Goal: Task Accomplishment & Management: Manage account settings

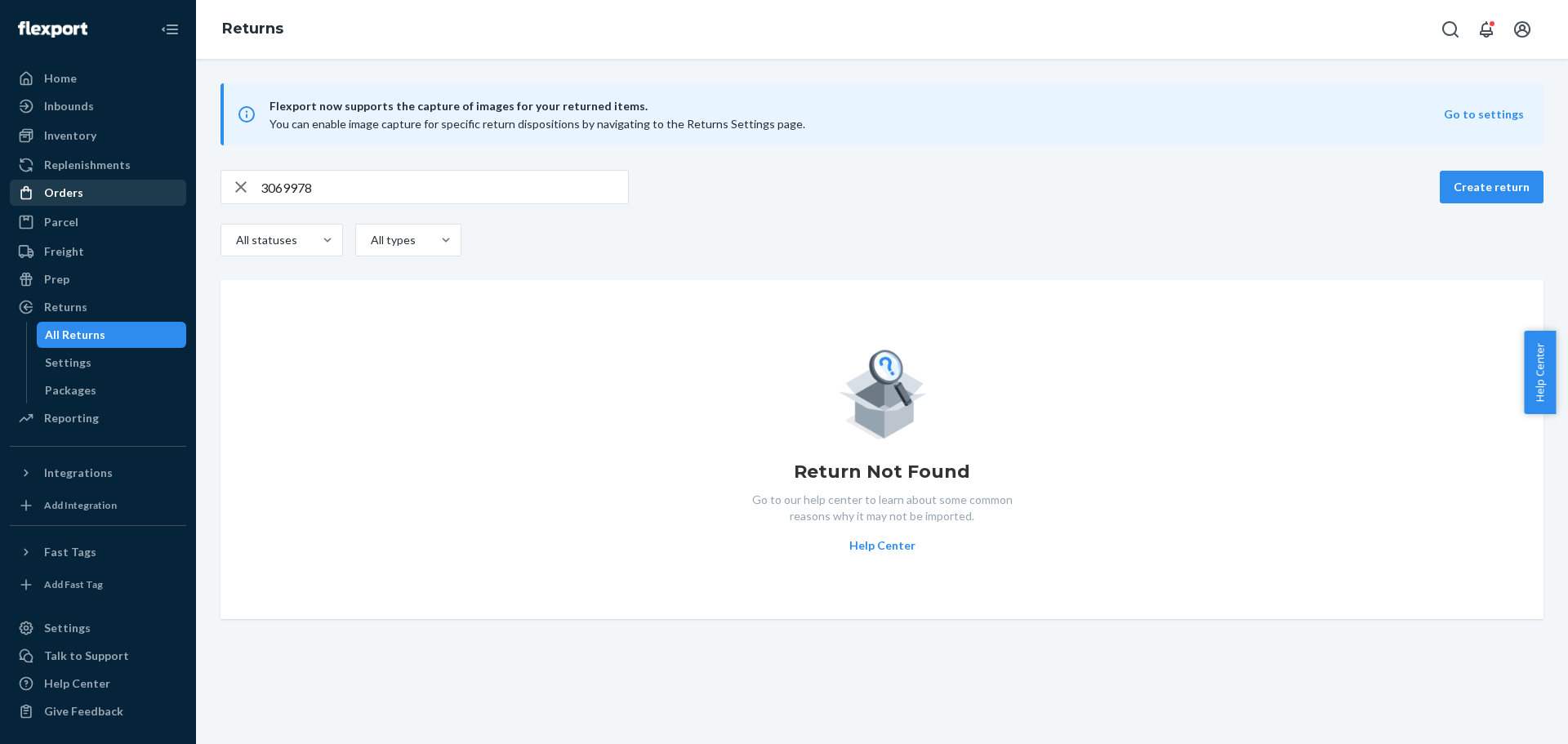
click at [98, 197] on div "Orders" at bounding box center [98, 192] width 173 height 23
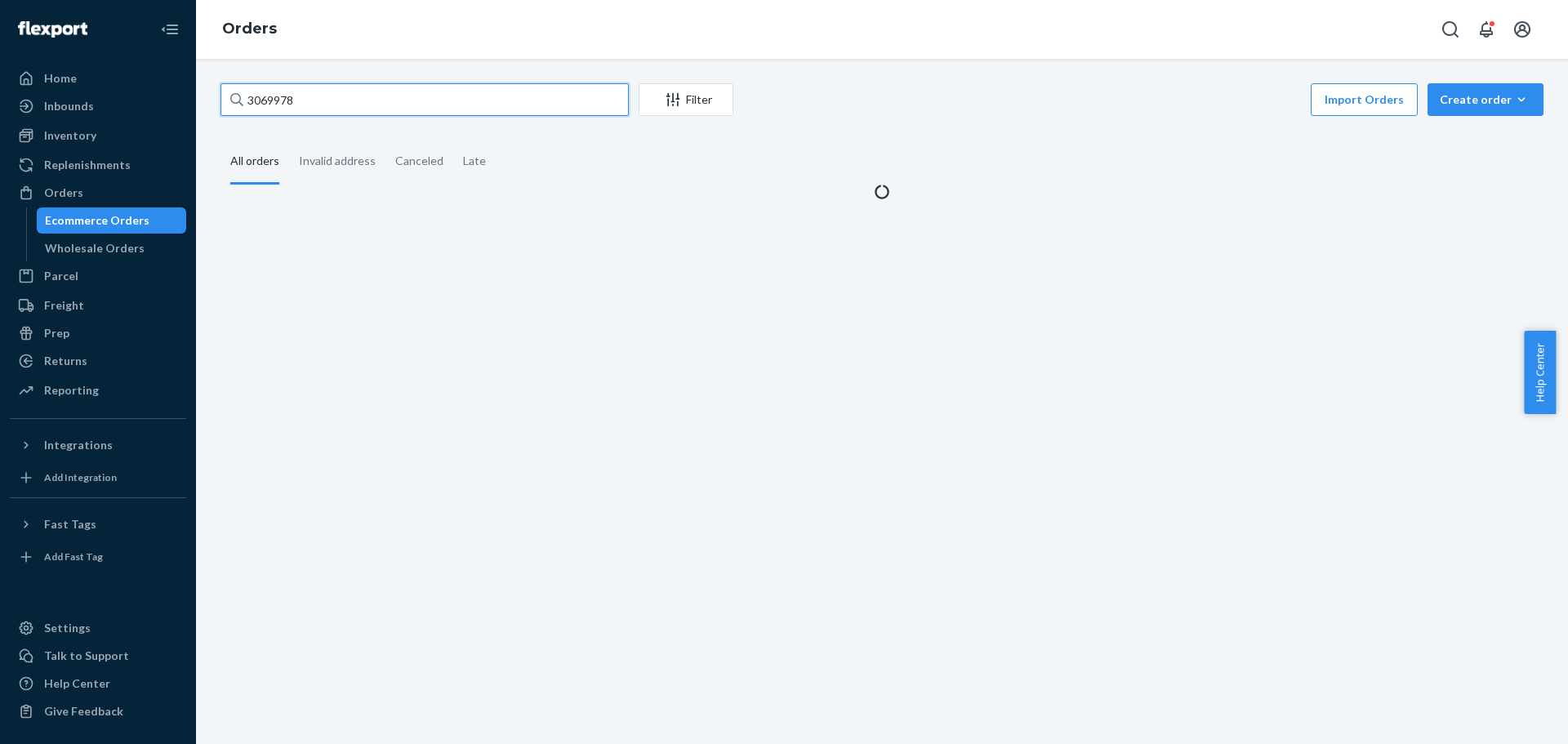
click at [291, 102] on input "3069978" at bounding box center [425, 100] width 408 height 33
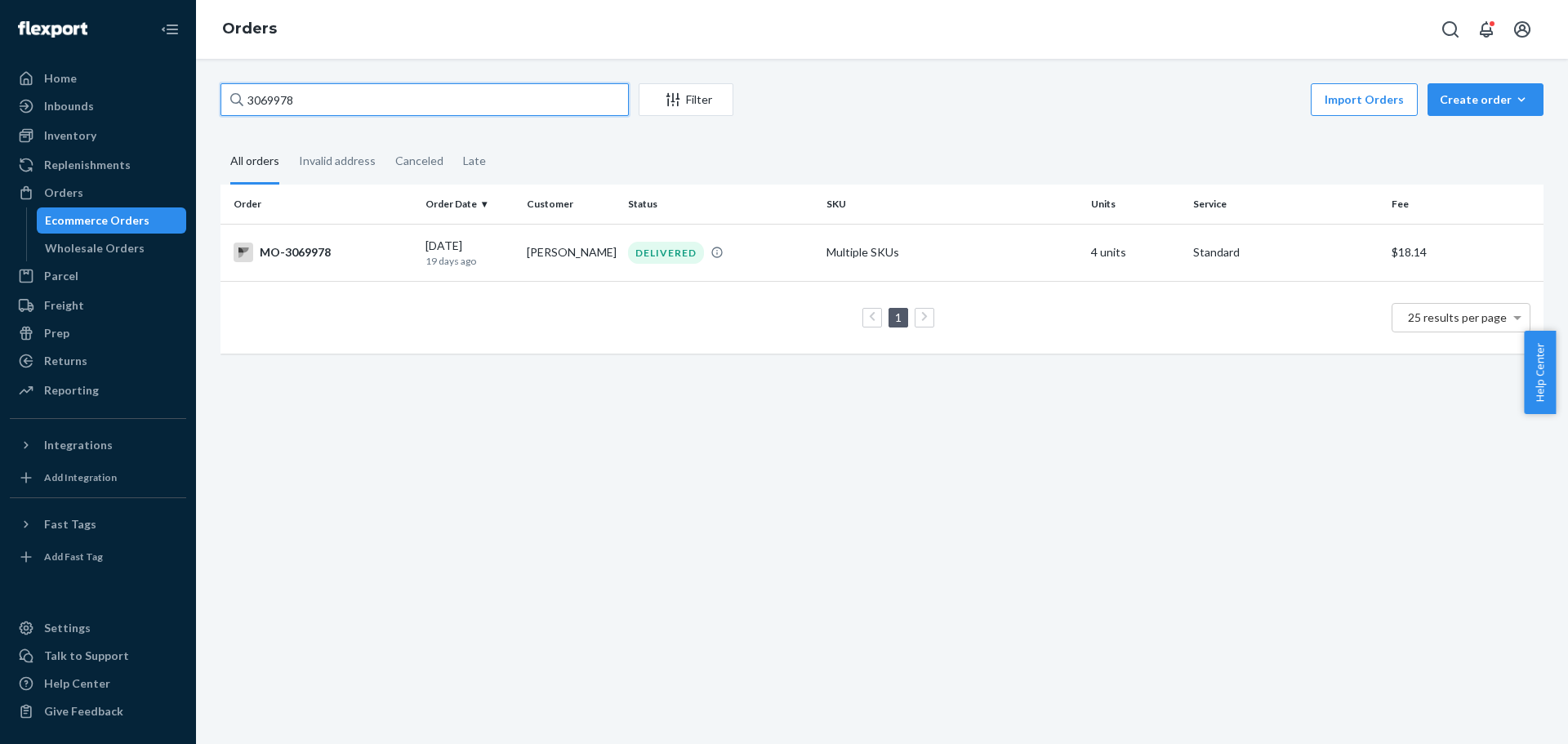
click at [291, 102] on input "3069978" at bounding box center [425, 100] width 408 height 33
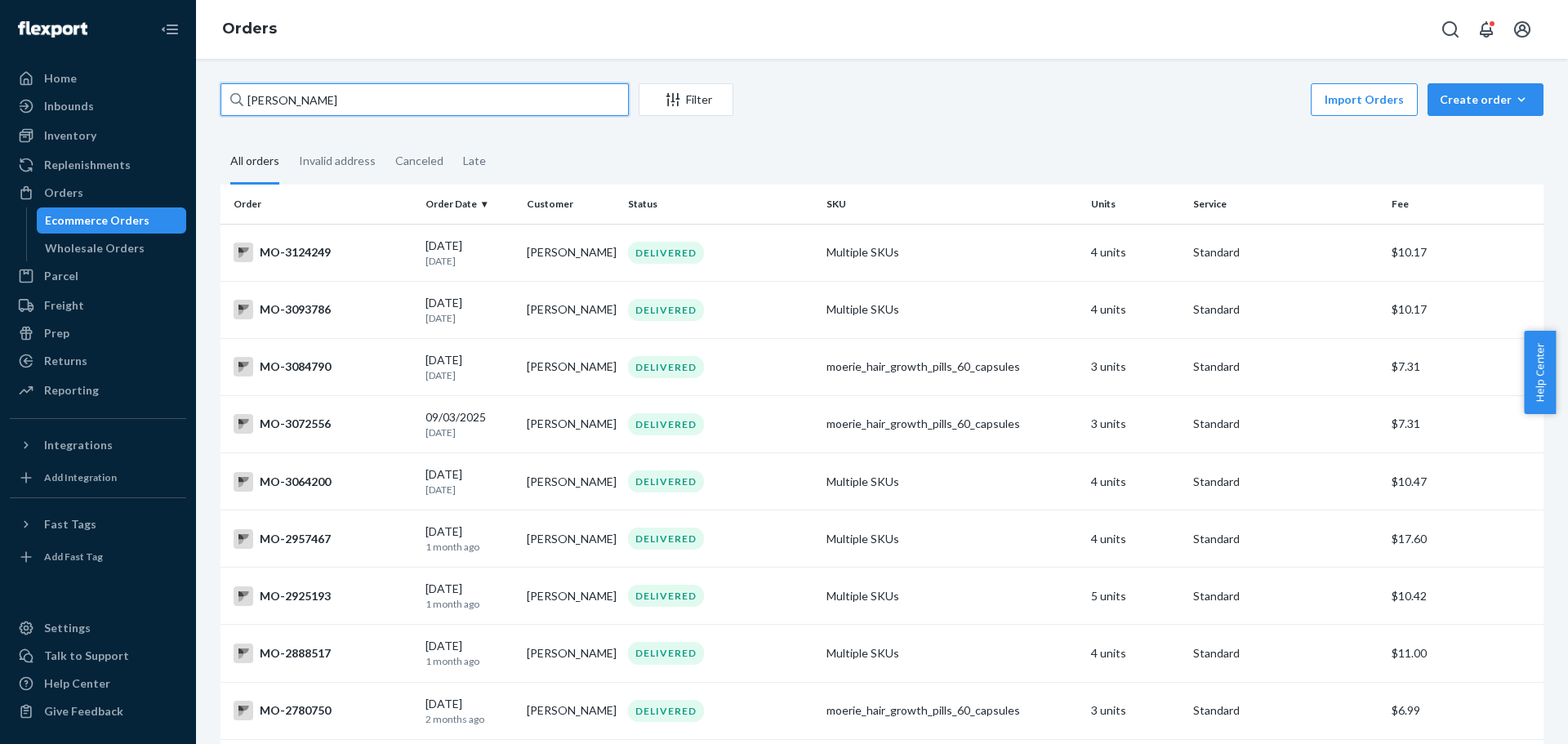
type input "[PERSON_NAME]"
click at [289, 253] on div "MO-3124249" at bounding box center [323, 253] width 179 height 20
click at [478, 315] on p "[DATE]" at bounding box center [469, 318] width 88 height 14
click at [496, 368] on p "[DATE]" at bounding box center [469, 375] width 88 height 14
click at [543, 429] on td "[PERSON_NAME]" at bounding box center [571, 423] width 102 height 57
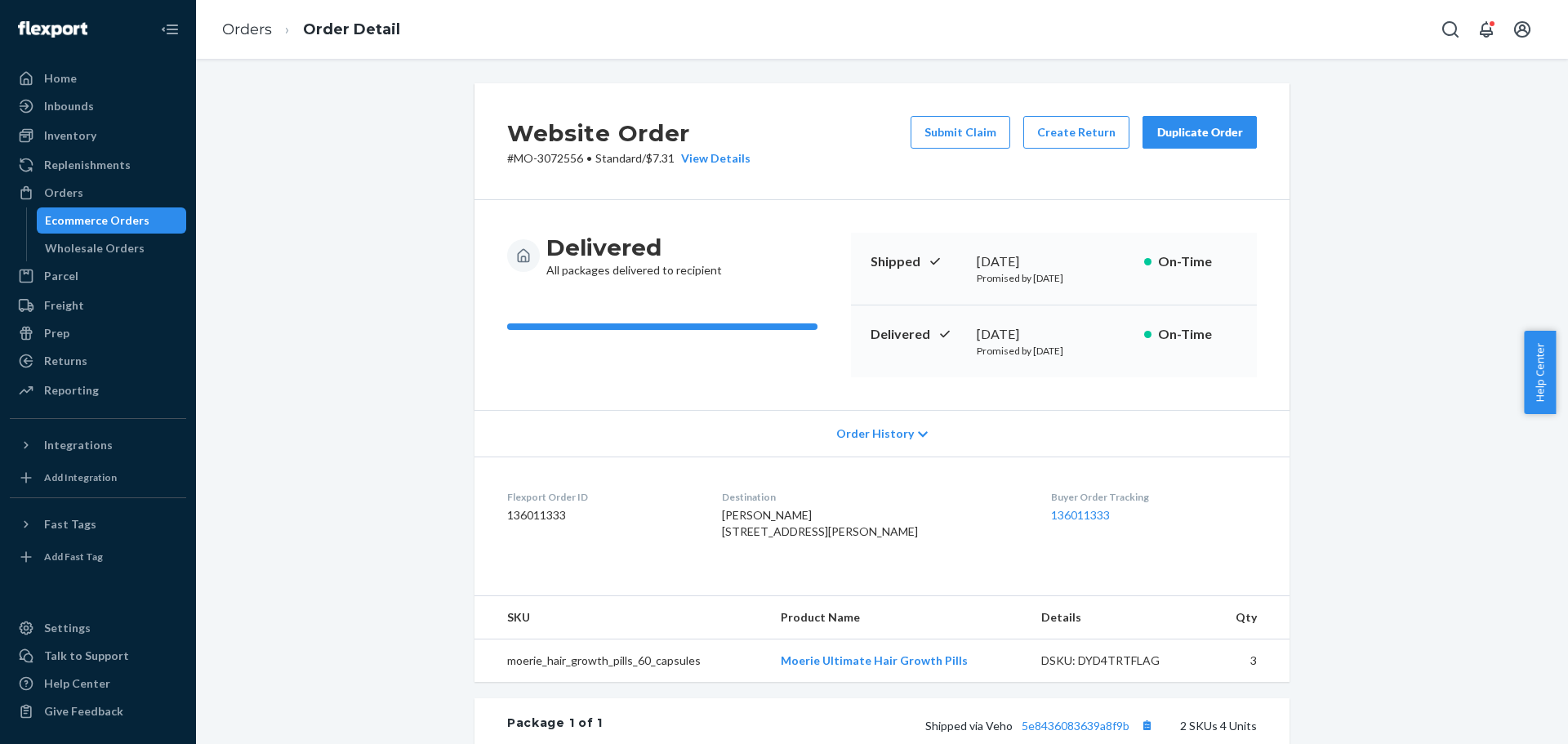
click at [556, 159] on p "# MO-3072556 • Standard / $7.31 View Details" at bounding box center [629, 159] width 244 height 17
copy p "3072556"
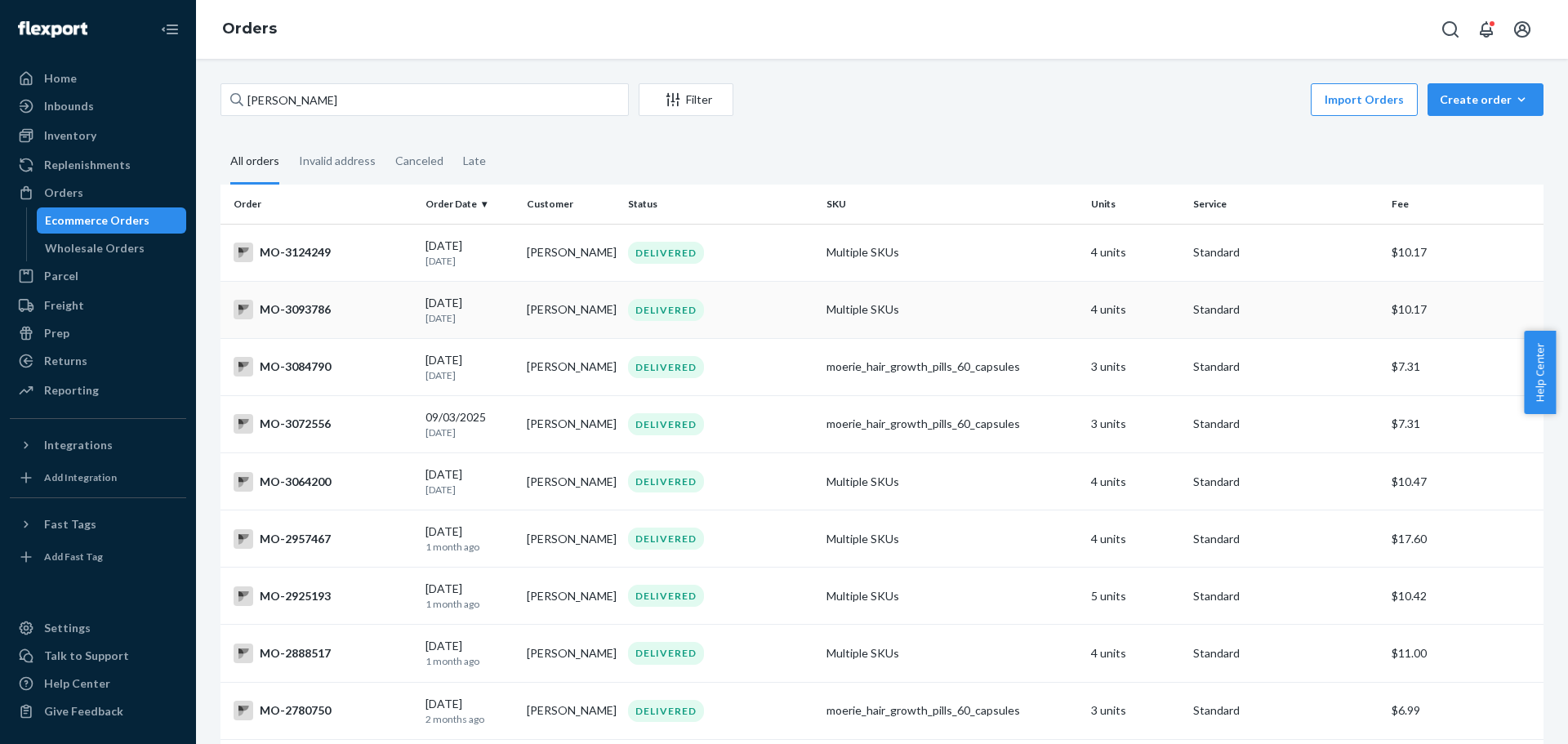
scroll to position [82, 0]
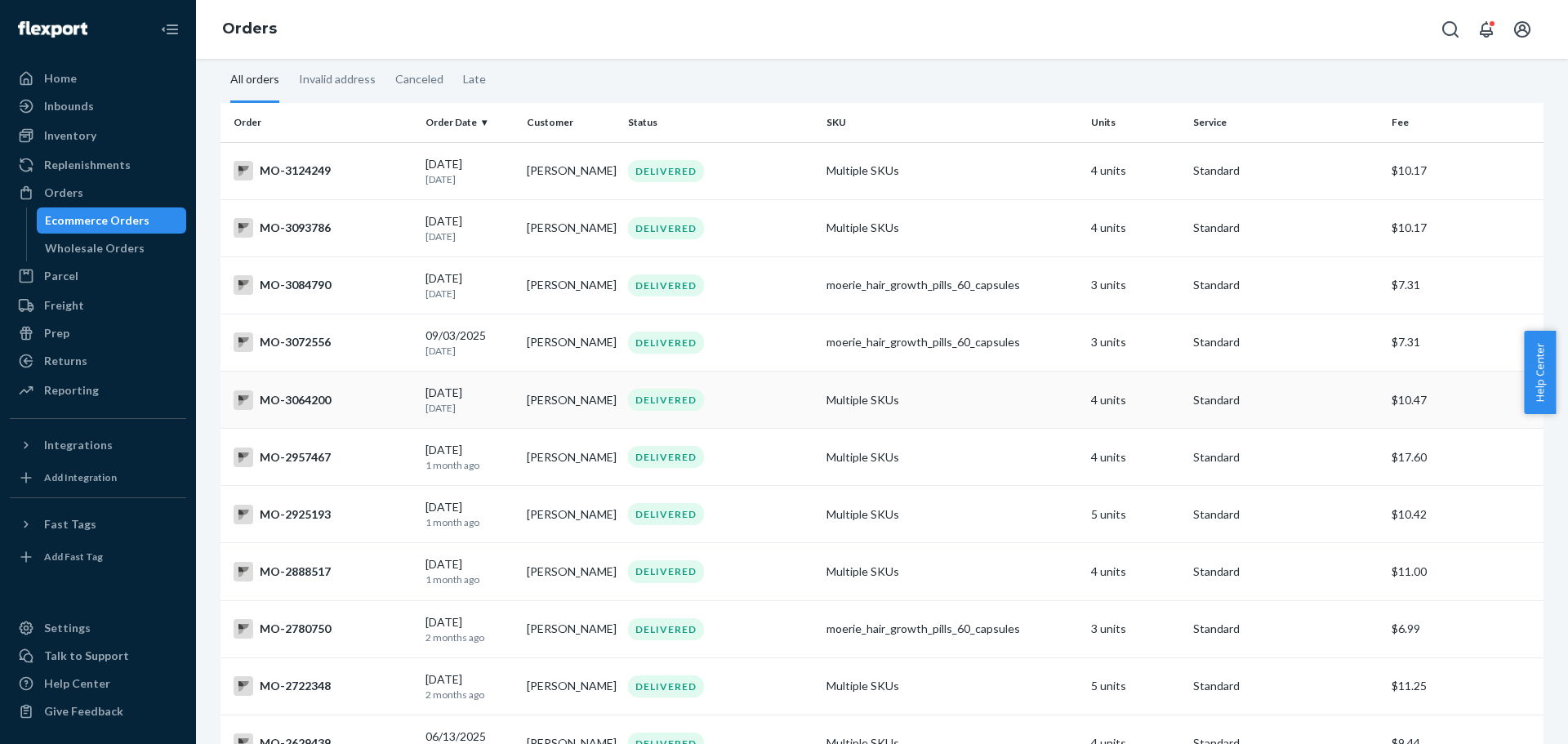
click at [294, 400] on div "MO-3064200" at bounding box center [323, 400] width 179 height 20
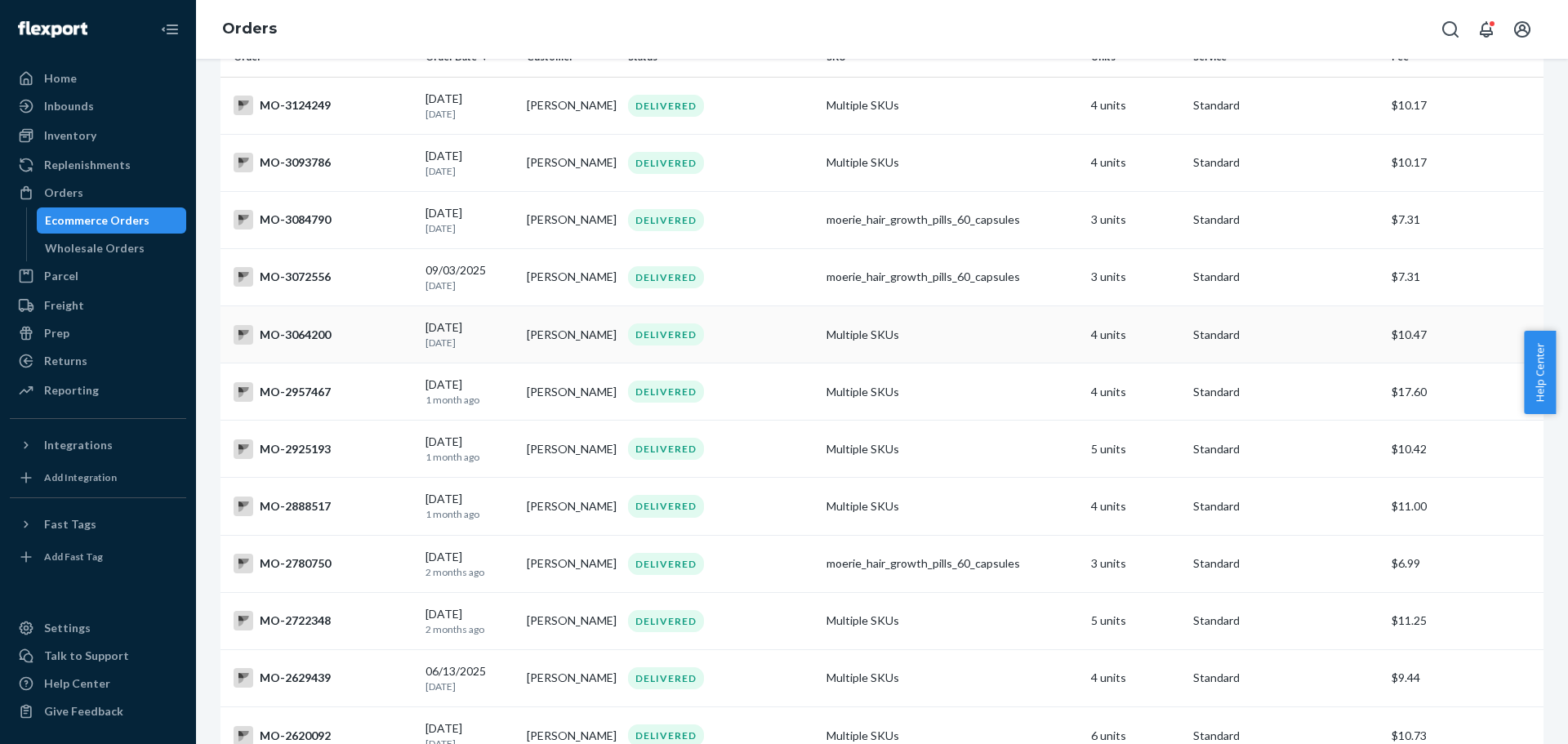
scroll to position [163, 0]
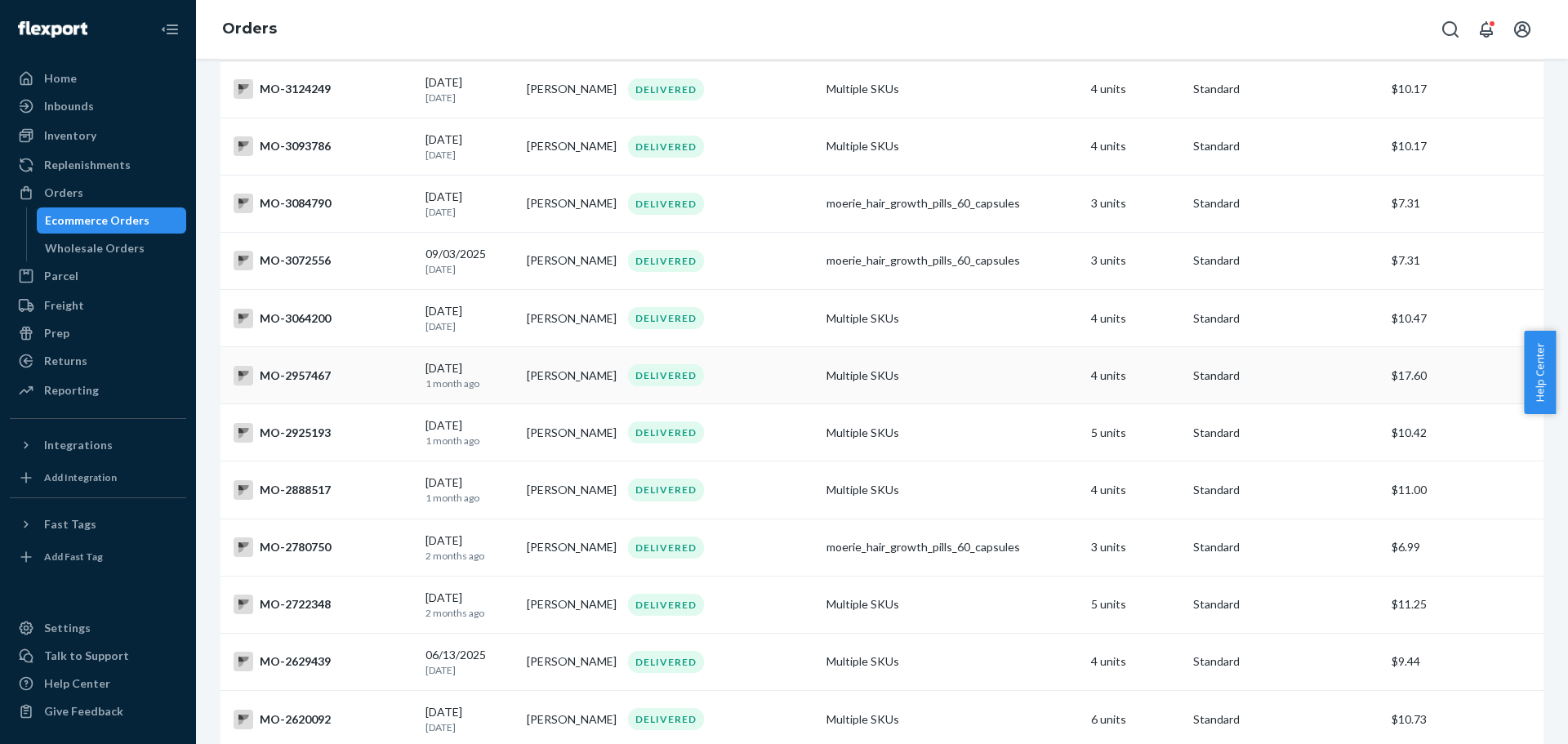
click at [321, 385] on div "MO-2957467" at bounding box center [323, 376] width 179 height 20
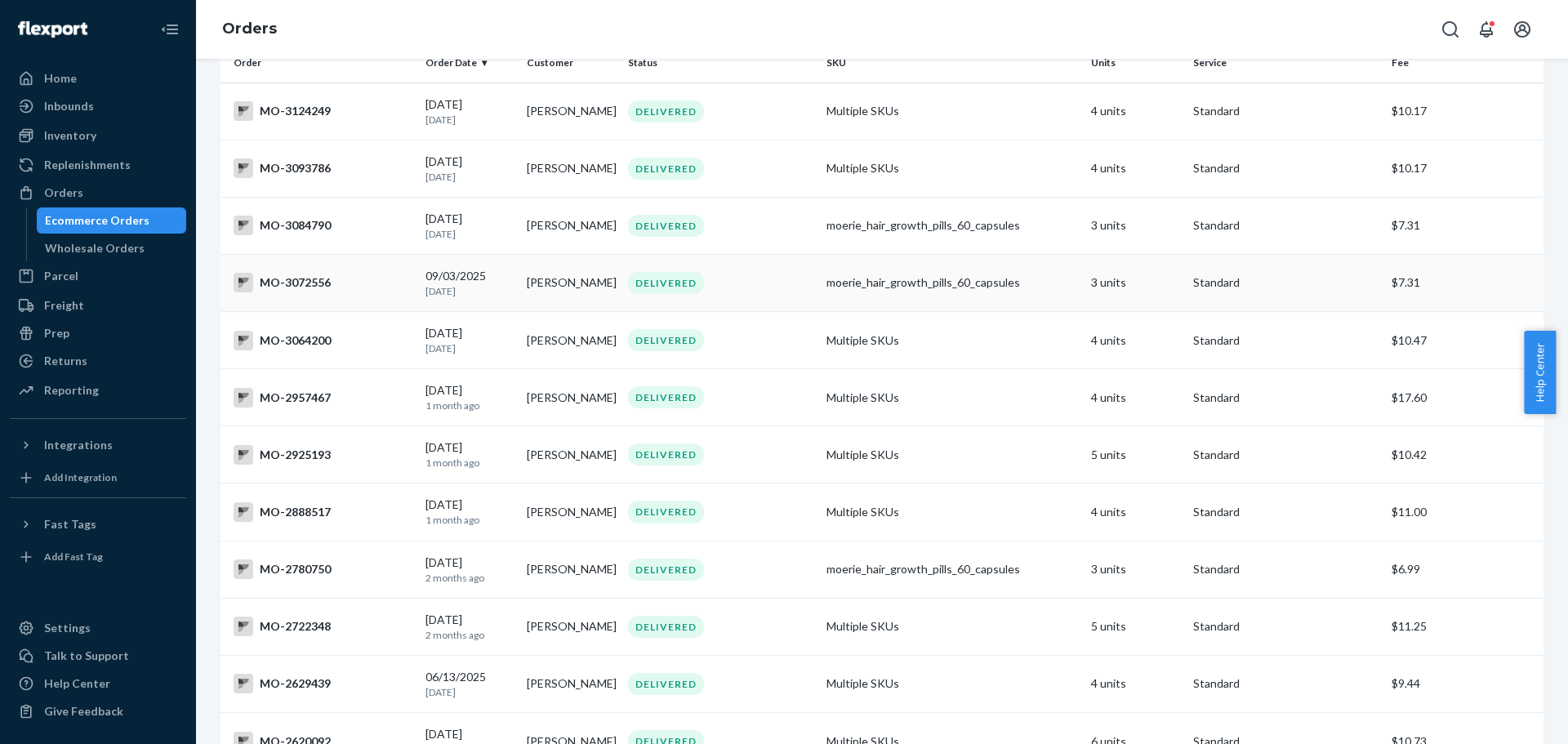
scroll to position [163, 0]
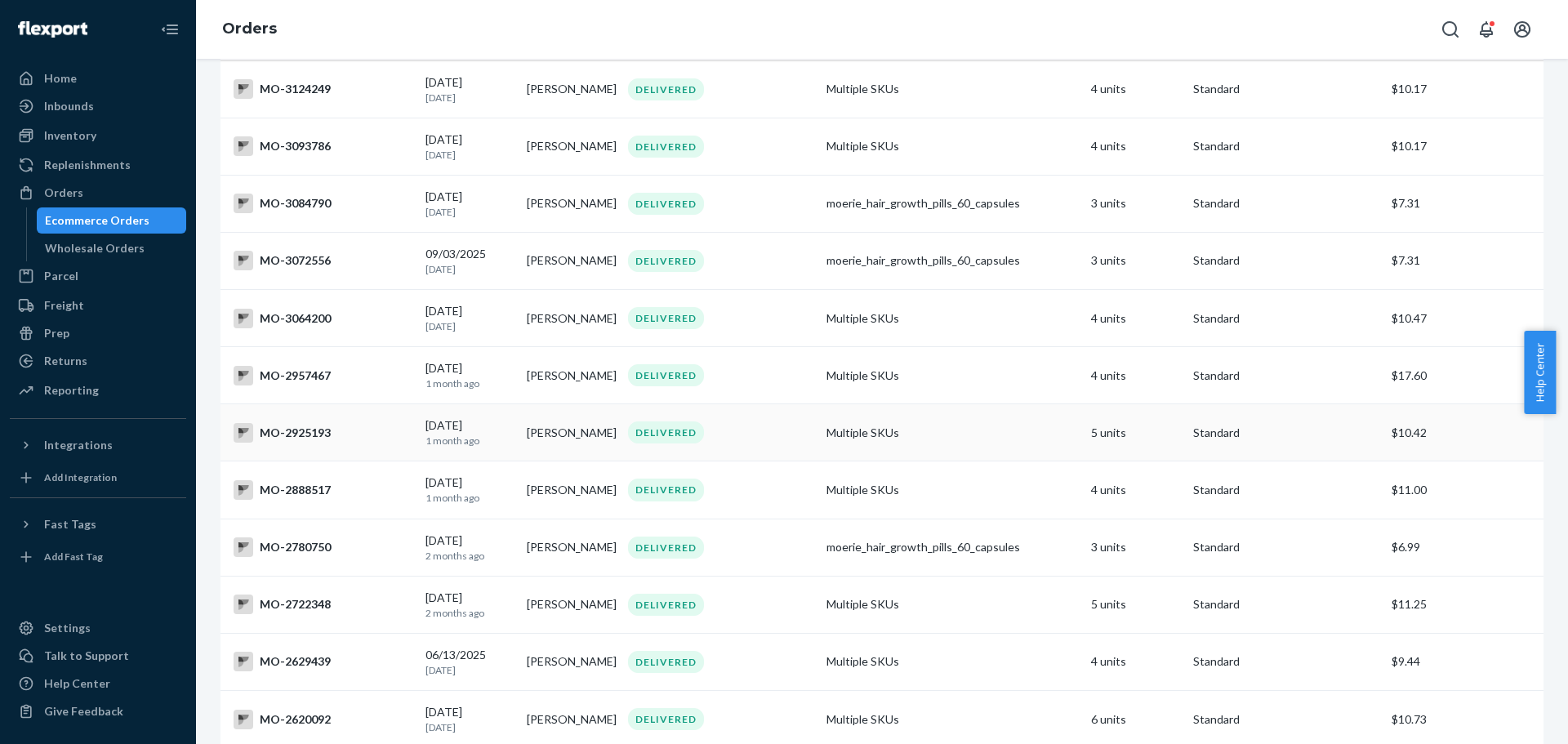
click at [326, 443] on div "MO-2925193" at bounding box center [323, 433] width 179 height 20
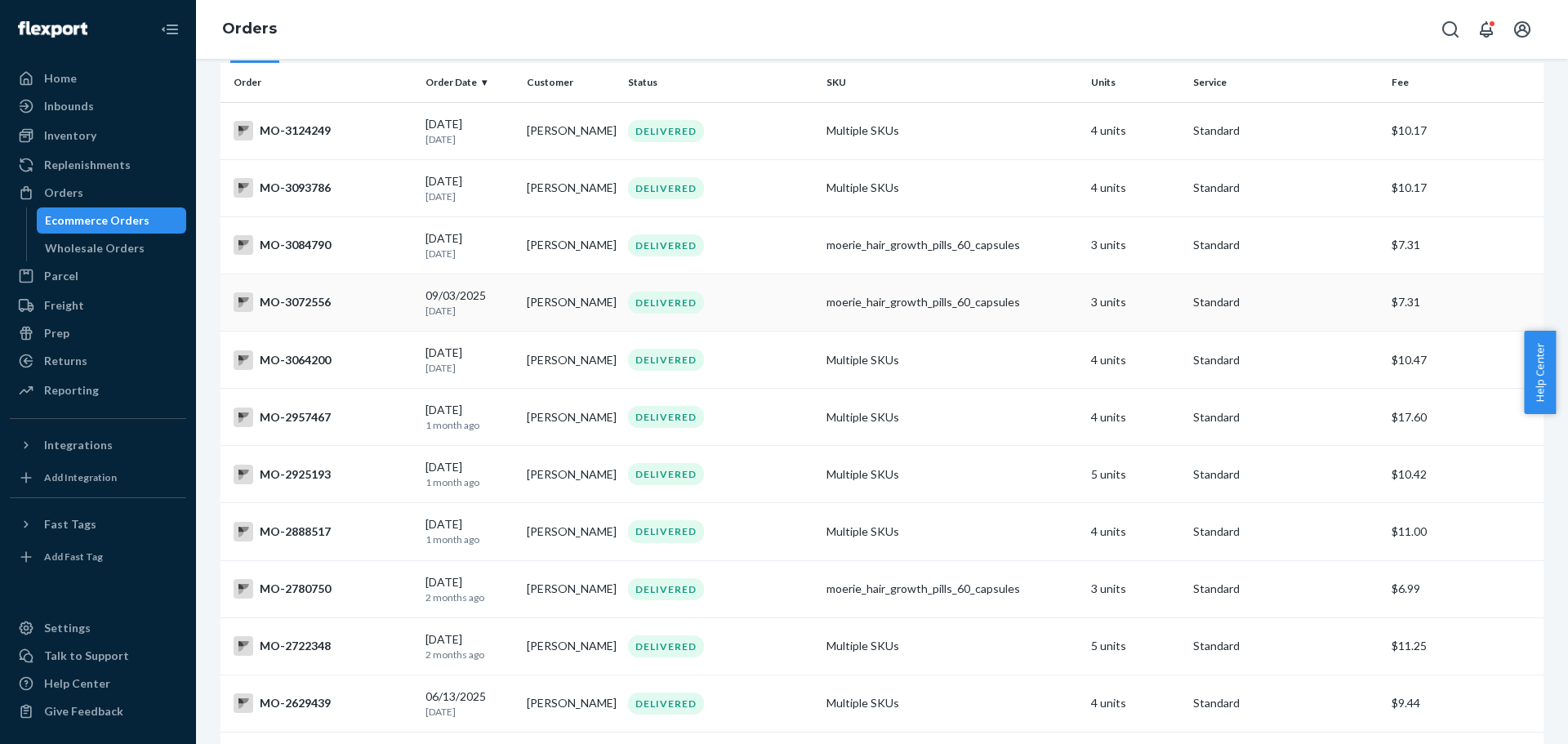
scroll to position [163, 0]
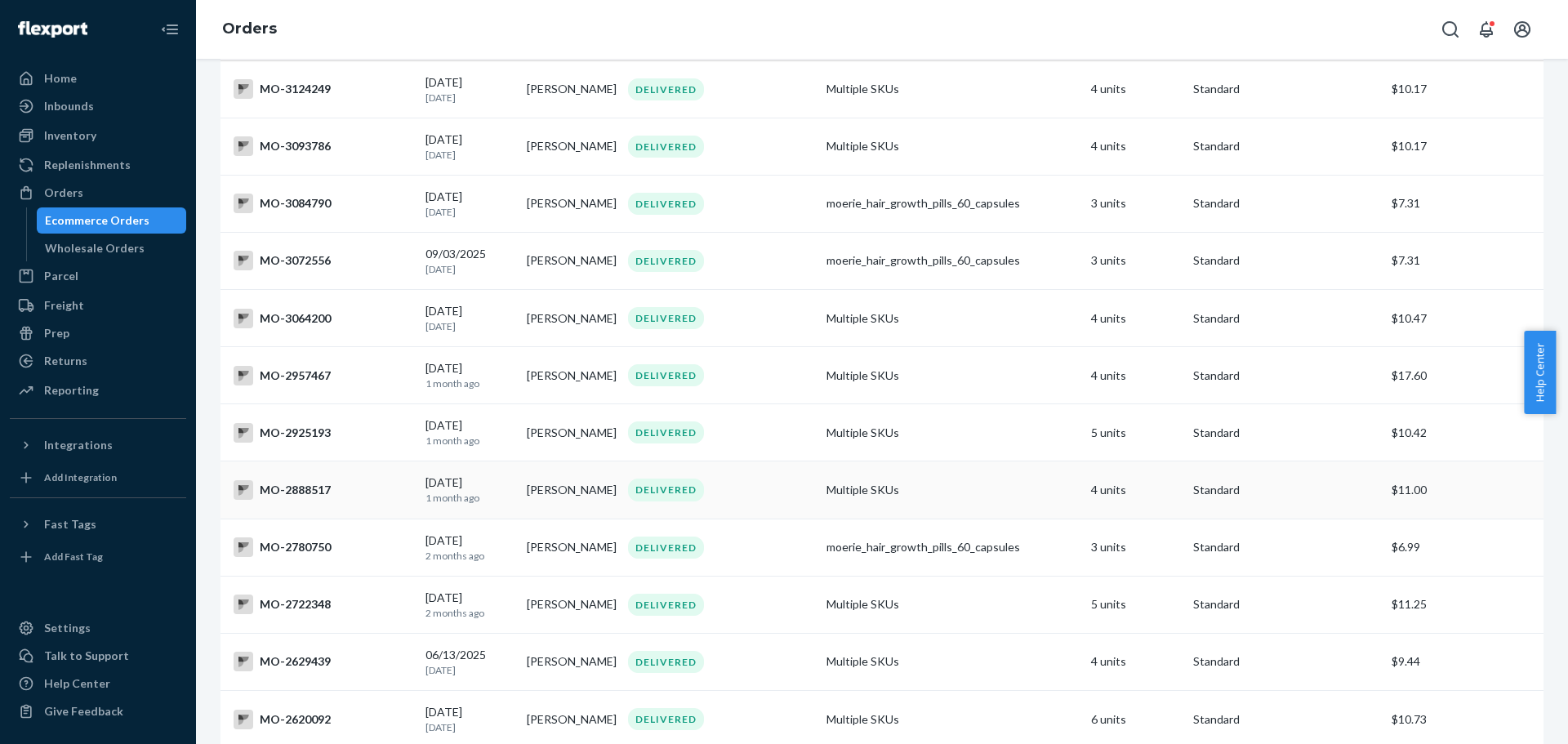
click at [308, 490] on div "MO-2888517" at bounding box center [323, 490] width 179 height 20
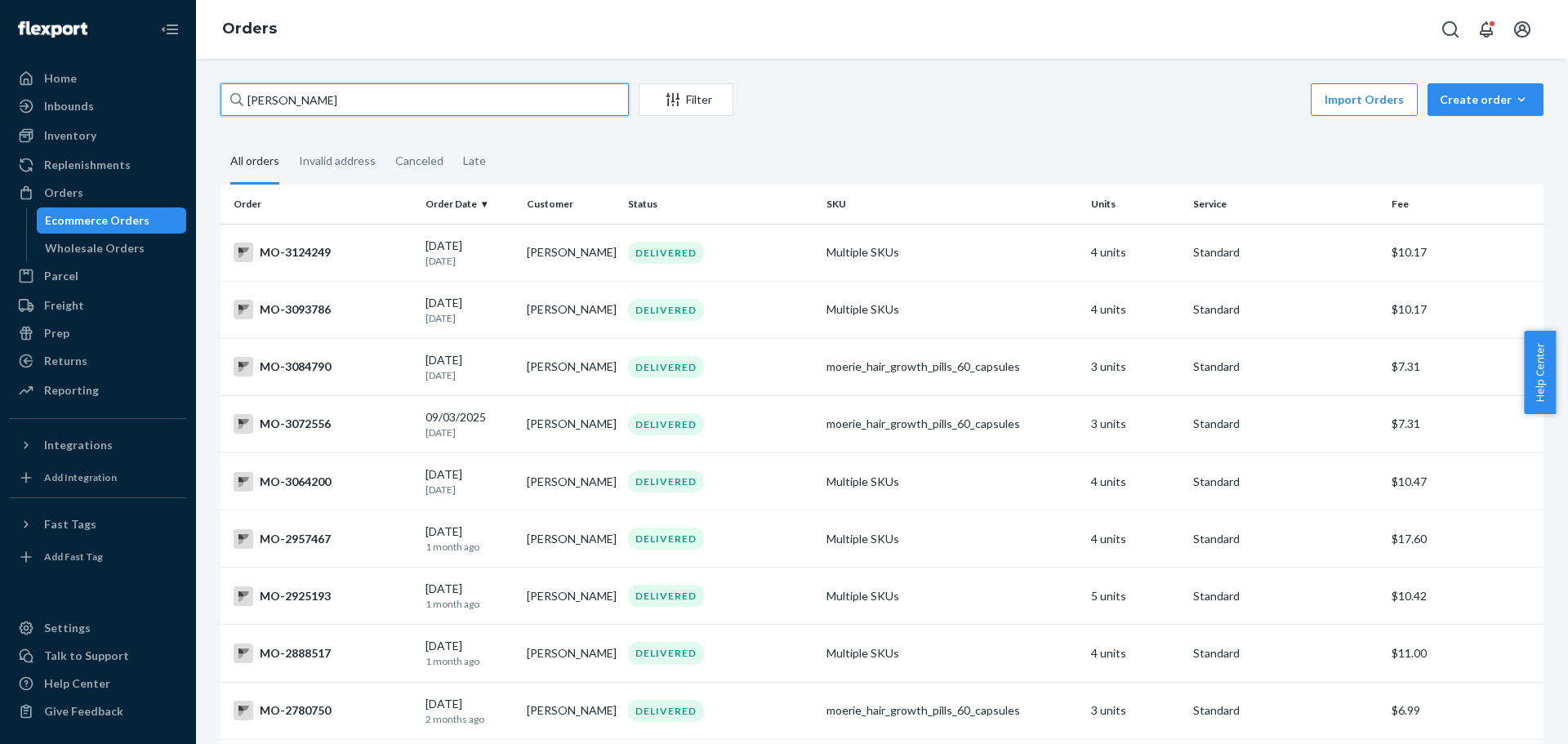
click at [281, 102] on input "[PERSON_NAME]" at bounding box center [425, 100] width 408 height 33
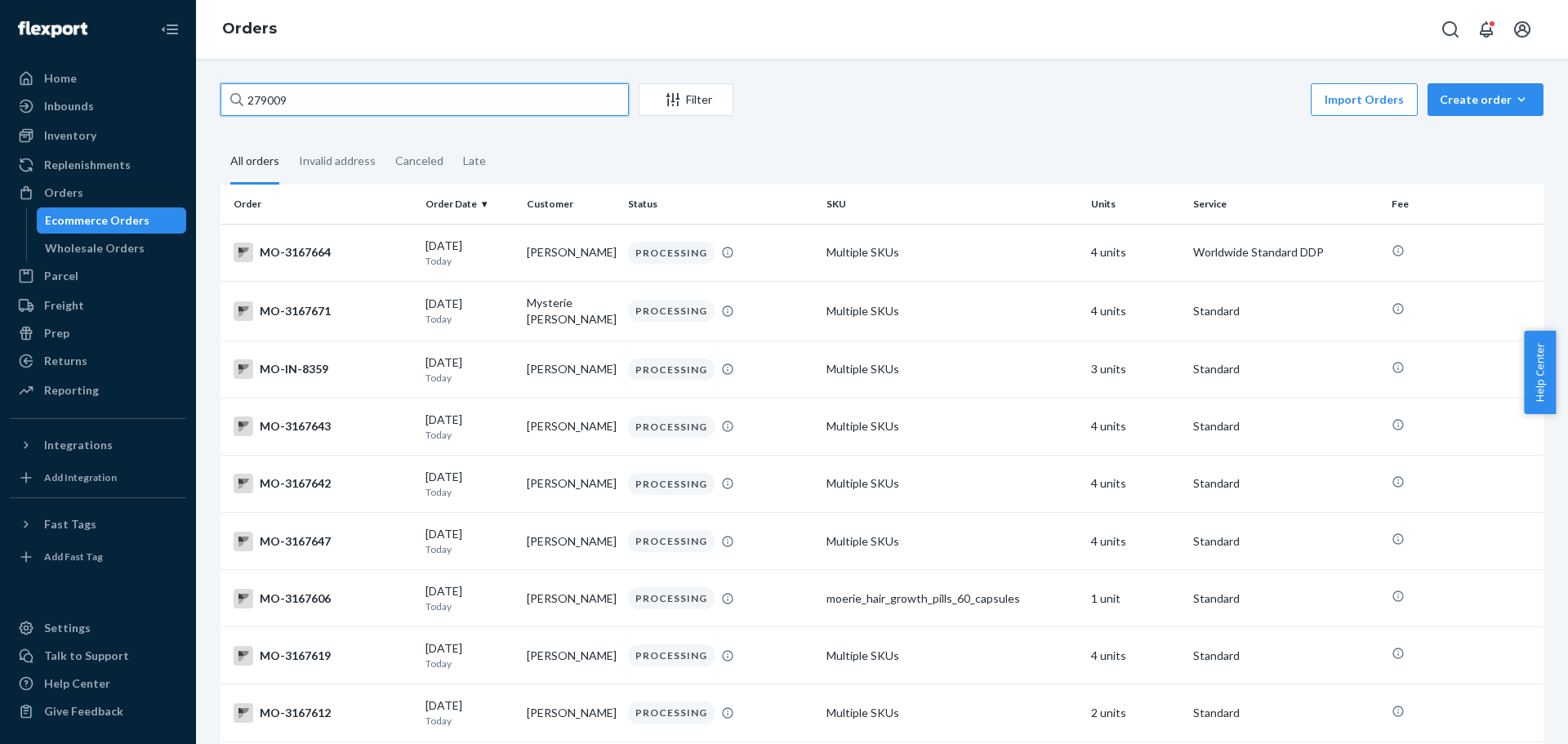
click at [270, 99] on input "279009" at bounding box center [425, 100] width 408 height 33
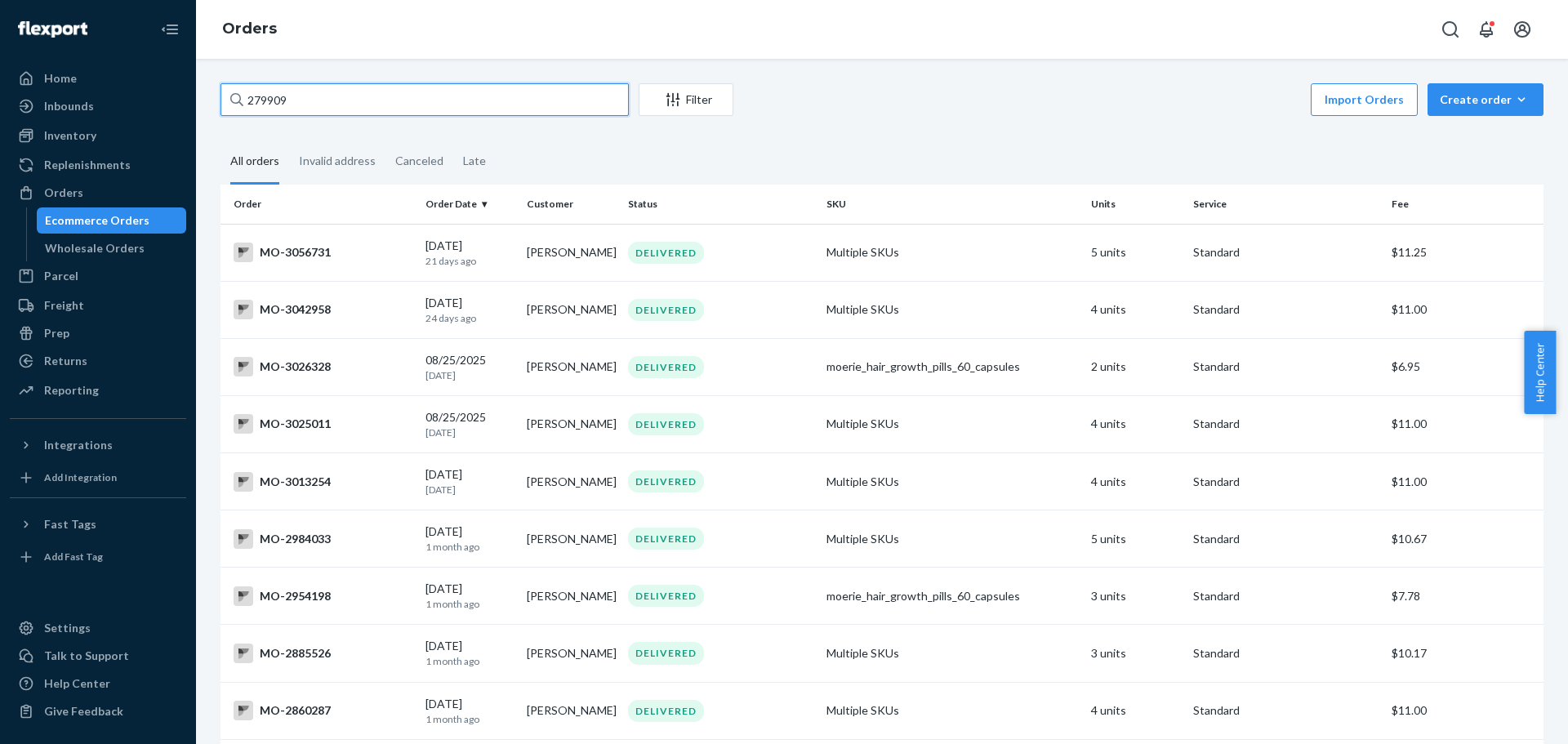
click at [339, 109] on input "279909" at bounding box center [425, 100] width 408 height 33
drag, startPoint x: 278, startPoint y: 102, endPoint x: 335, endPoint y: 104, distance: 57.0
click at [335, 104] on input "279909" at bounding box center [425, 100] width 408 height 33
click at [335, 104] on input "279913" at bounding box center [425, 100] width 408 height 33
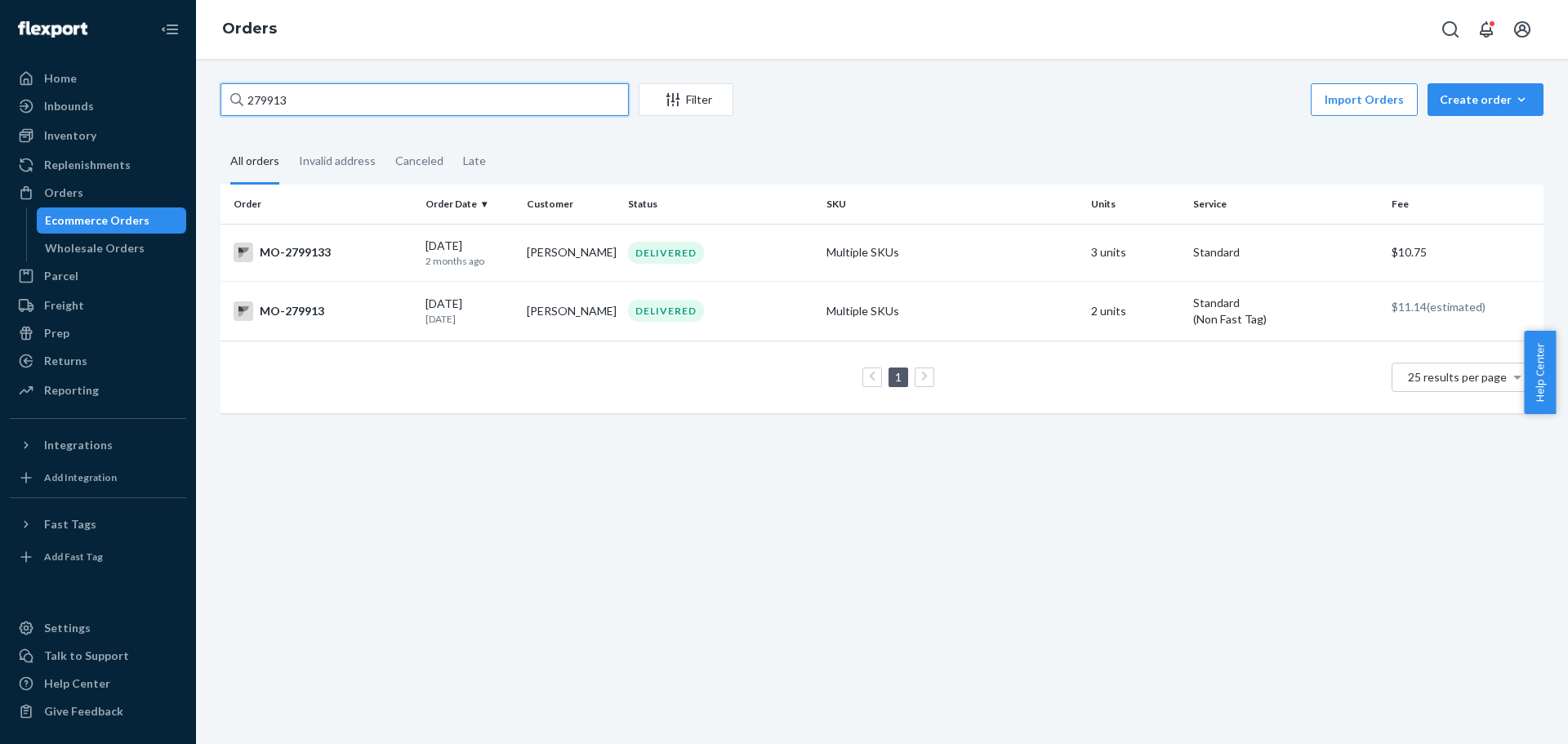
click at [256, 93] on input "279913" at bounding box center [425, 100] width 408 height 33
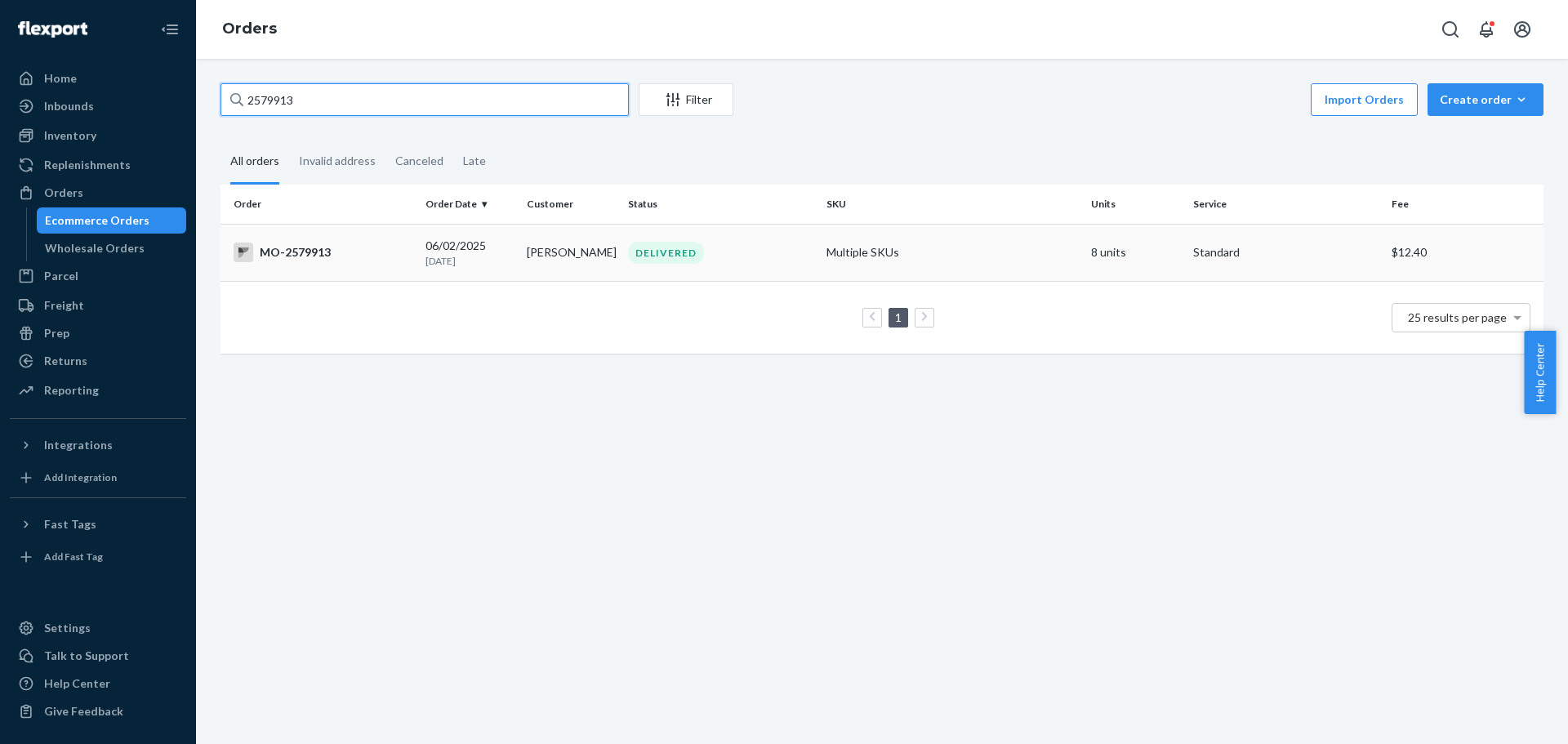
type input "2579913"
click at [411, 253] on td "MO-2579913" at bounding box center [320, 252] width 198 height 57
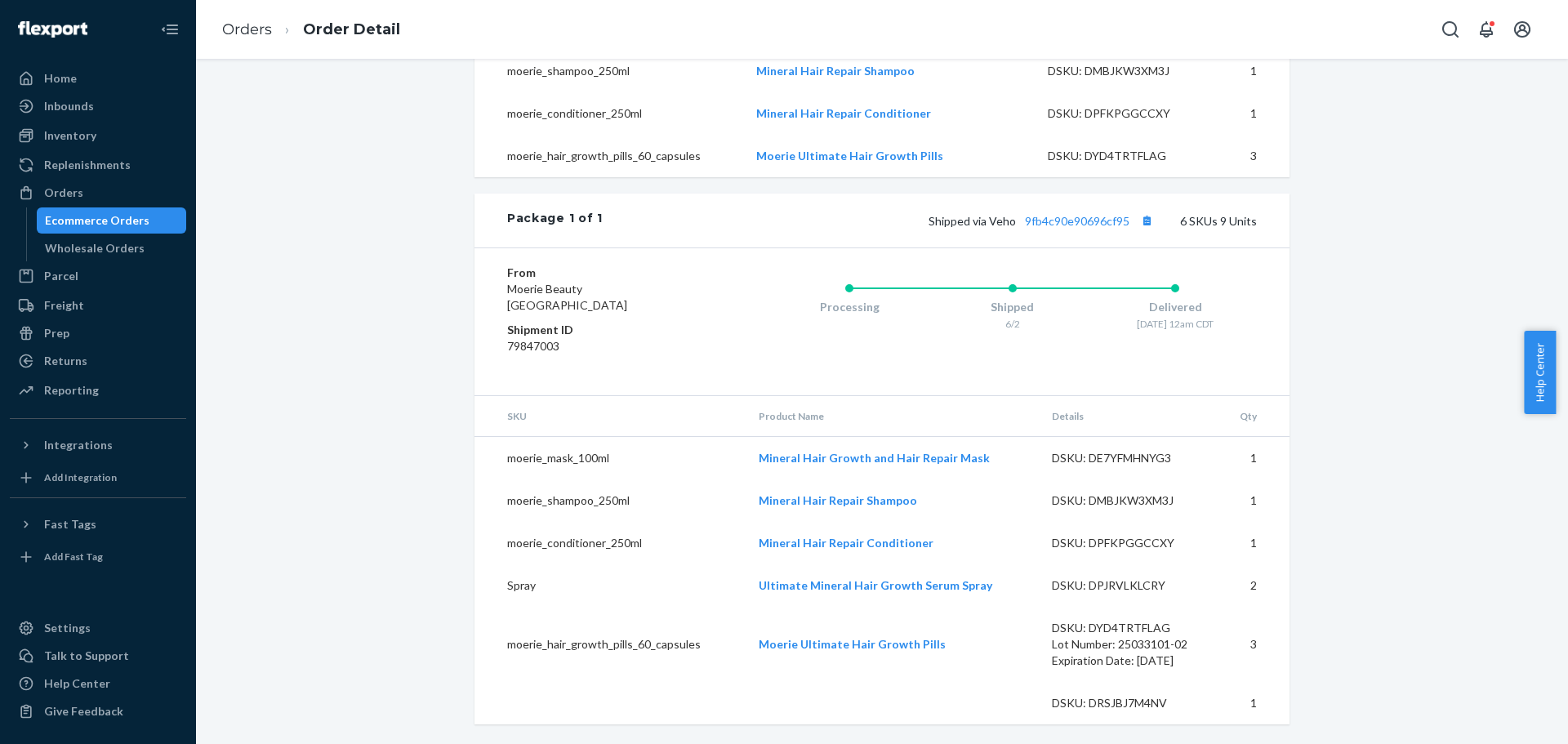
scroll to position [707, 0]
click at [97, 196] on div "Orders" at bounding box center [98, 192] width 173 height 23
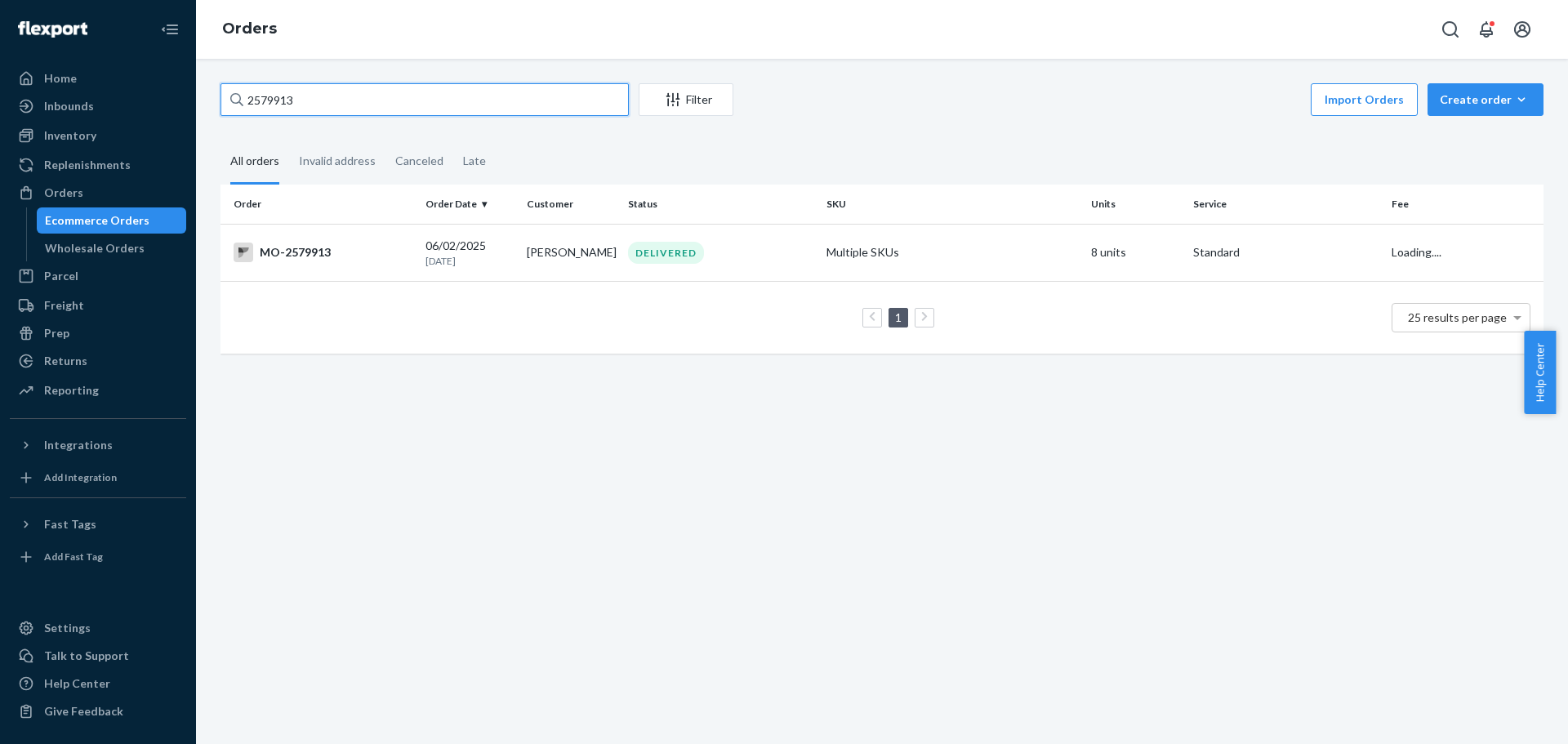
click at [270, 98] on input "2579913" at bounding box center [425, 100] width 408 height 33
paste input "3072556"
type input "3072556"
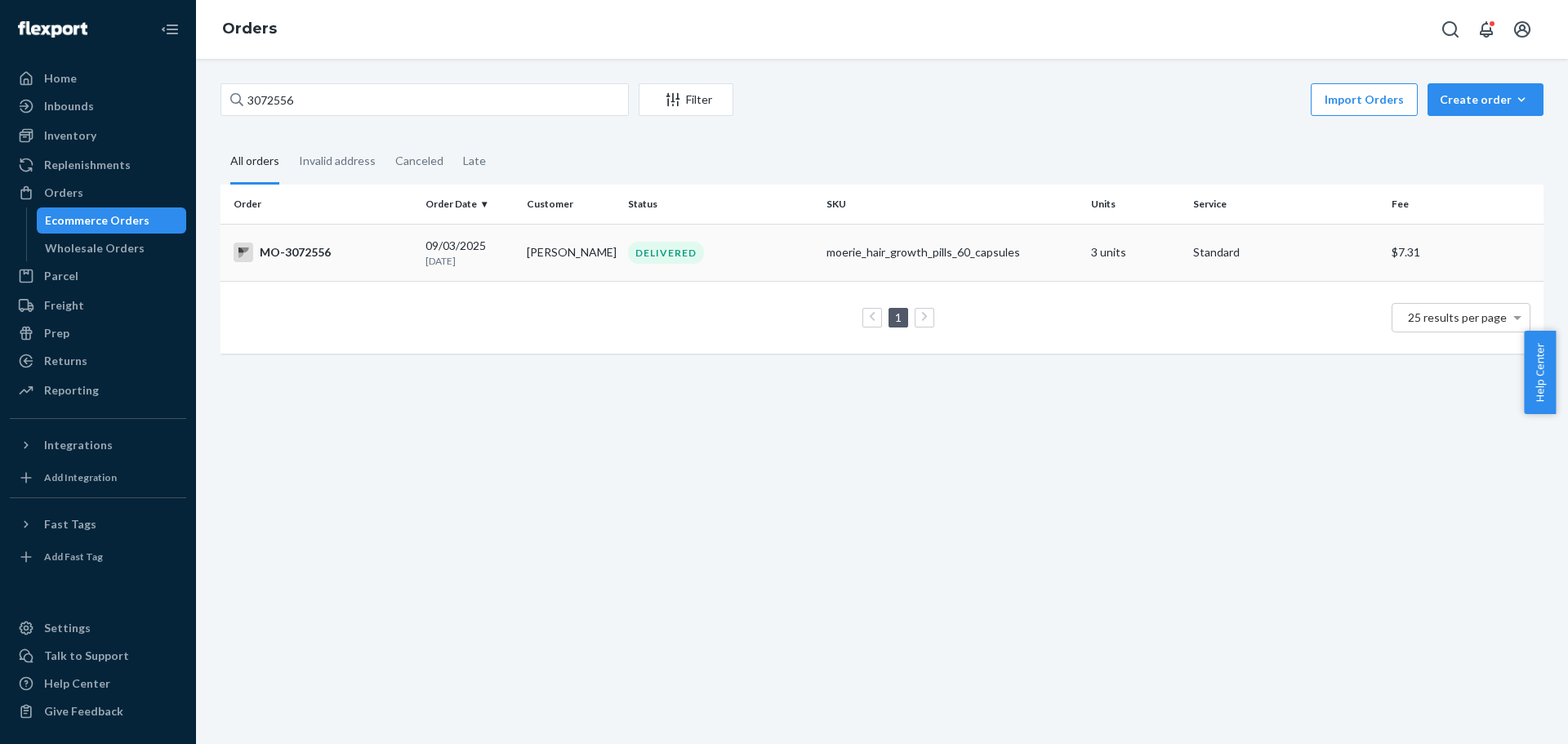
click at [293, 256] on div "MO-3072556" at bounding box center [323, 253] width 179 height 20
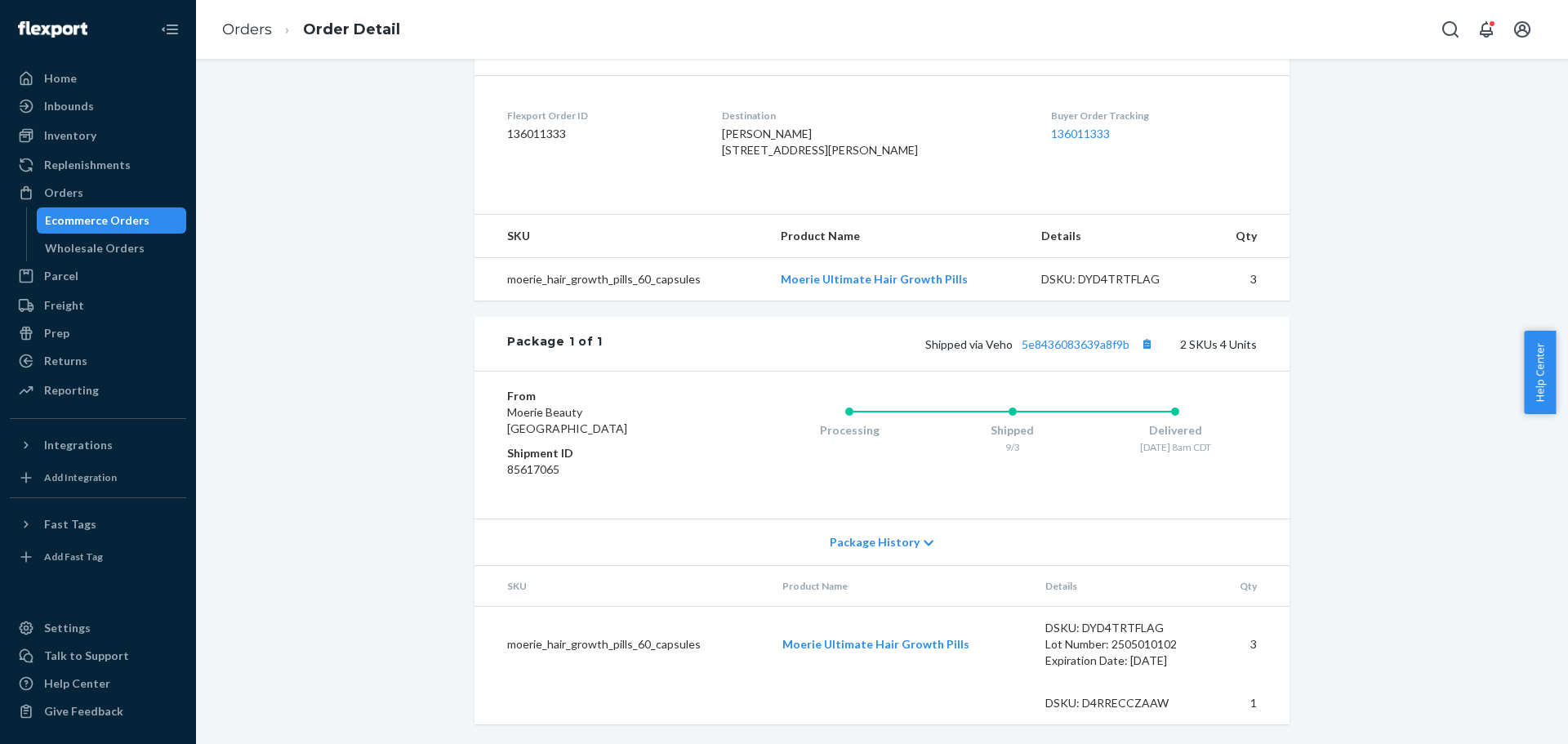
scroll to position [414, 0]
drag, startPoint x: 116, startPoint y: 185, endPoint x: 133, endPoint y: 180, distance: 17.7
click at [116, 185] on div "Orders" at bounding box center [98, 192] width 173 height 23
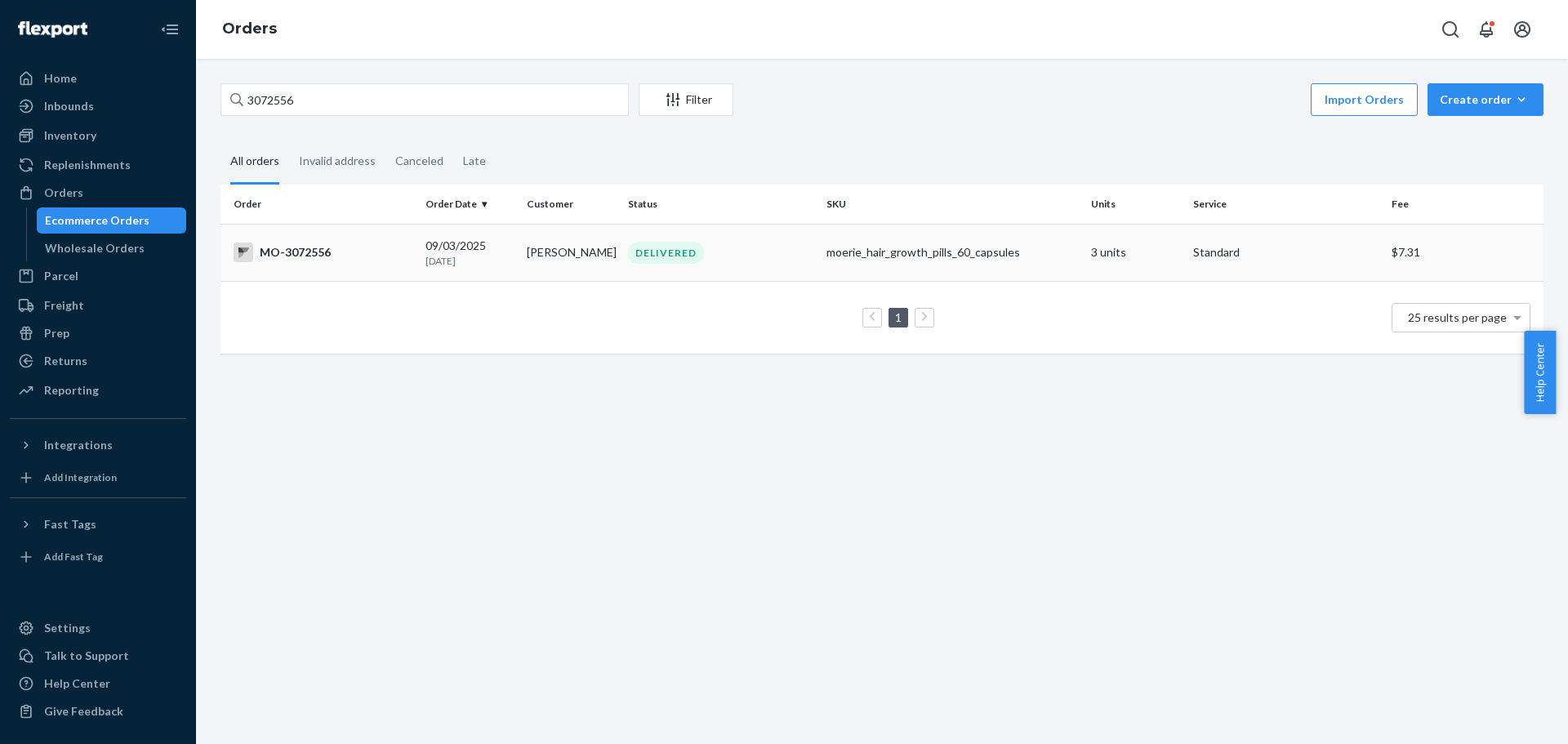
click at [570, 271] on td "[PERSON_NAME]" at bounding box center [571, 252] width 102 height 57
click at [268, 103] on input "3072556" at bounding box center [425, 100] width 408 height 33
paste input "2579913"
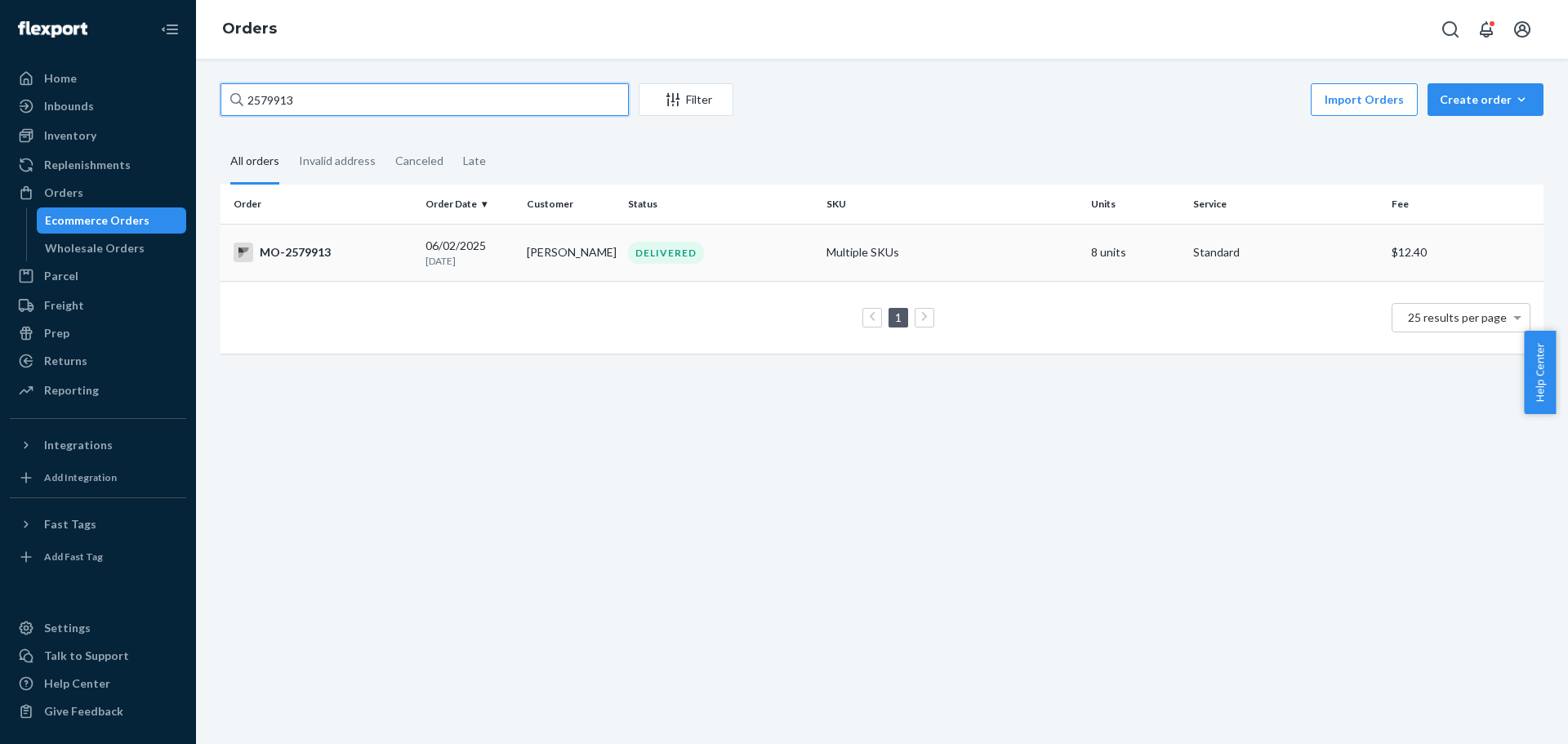
type input "2579913"
click at [516, 258] on td "[DATE] [DATE]" at bounding box center [469, 252] width 102 height 57
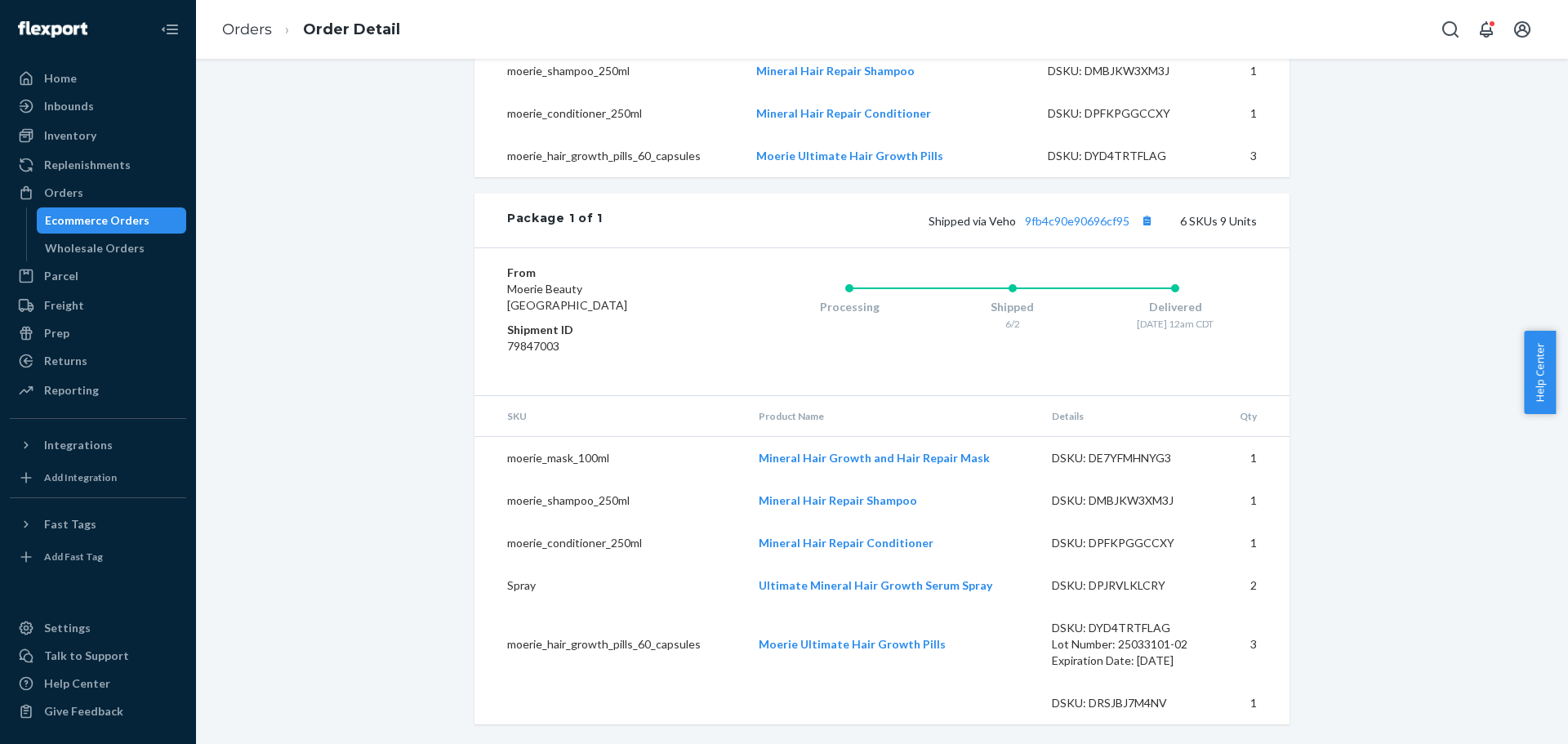
scroll to position [707, 0]
click at [76, 187] on div "Orders" at bounding box center [63, 192] width 39 height 17
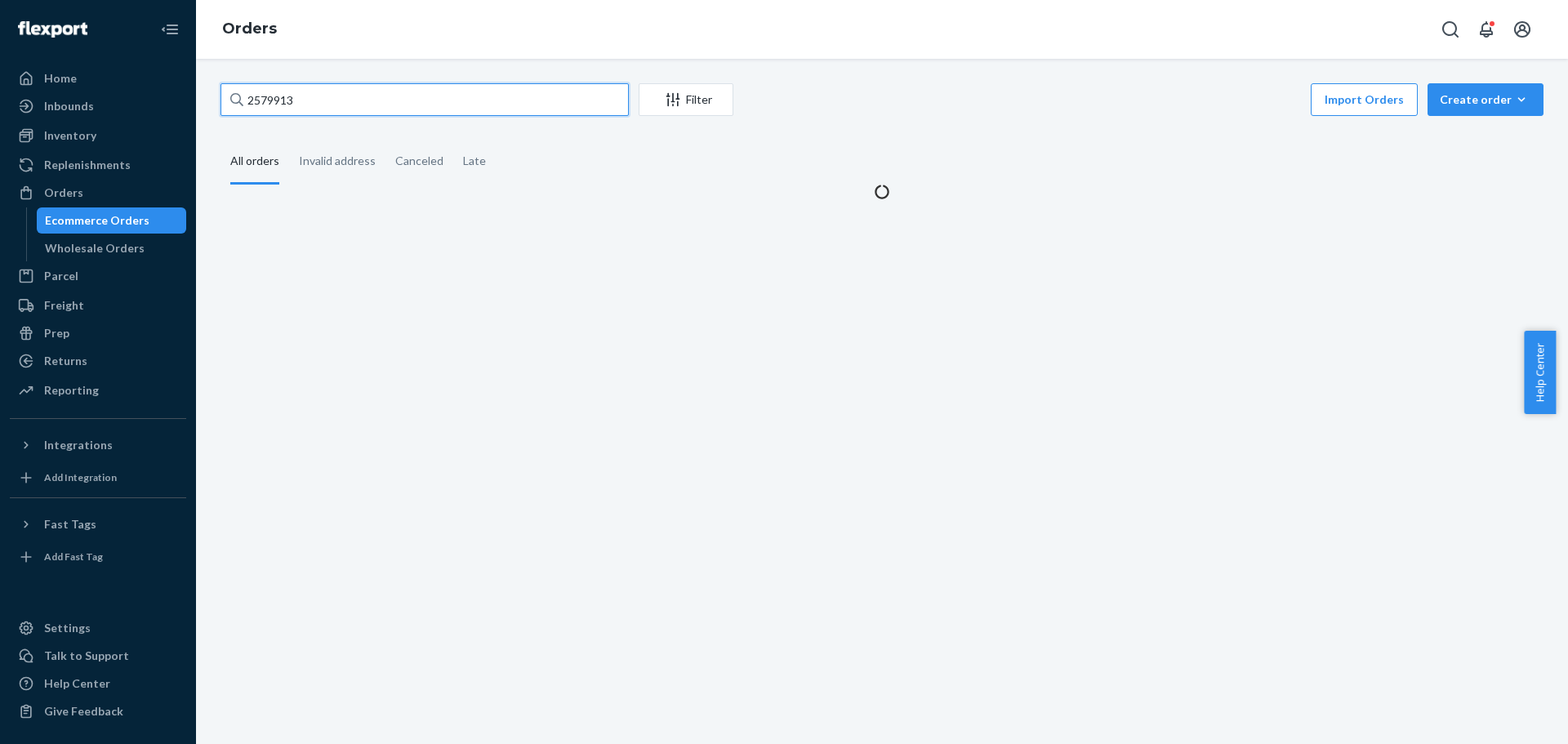
click at [292, 93] on input "2579913" at bounding box center [425, 100] width 408 height 33
paste input "3072556"
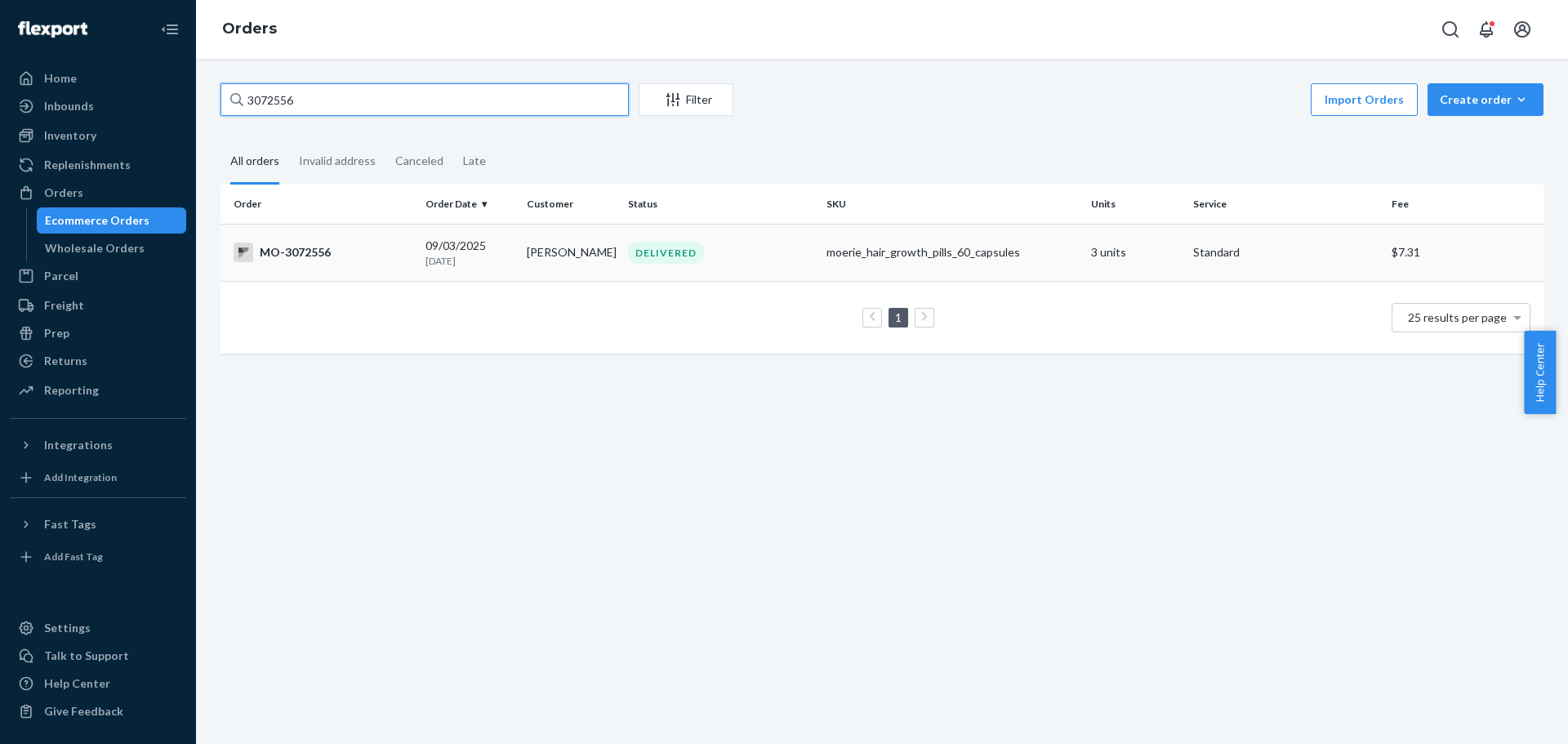
type input "3072556"
click at [351, 258] on div "MO-3072556" at bounding box center [323, 253] width 179 height 20
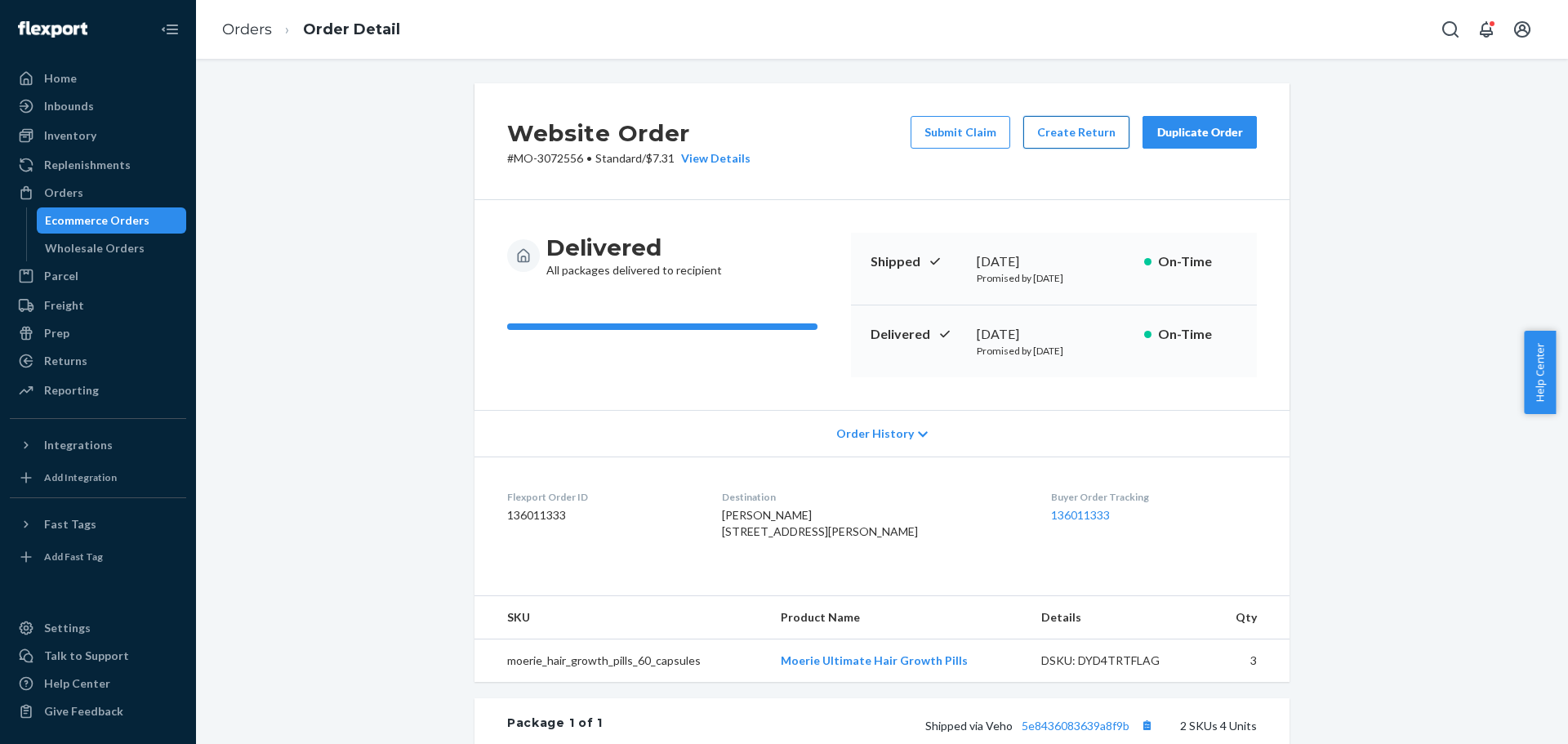
click at [1052, 139] on button "Create Return" at bounding box center [1076, 132] width 107 height 33
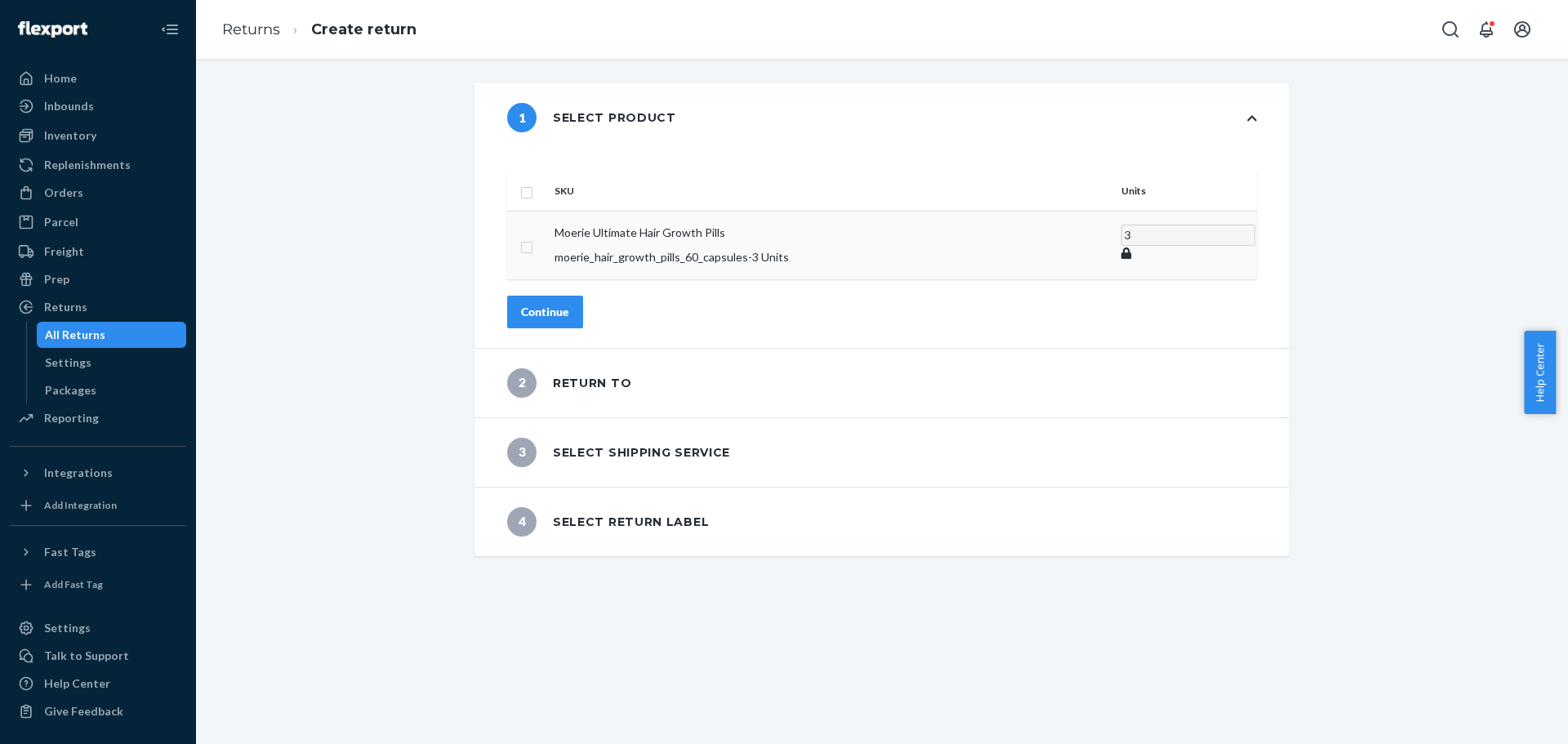
click at [548, 230] on td at bounding box center [527, 244] width 40 height 69
click at [548, 232] on td at bounding box center [527, 244] width 40 height 69
click at [548, 211] on td at bounding box center [527, 244] width 40 height 69
click at [534, 237] on input "checkbox" at bounding box center [527, 245] width 13 height 17
checkbox input "true"
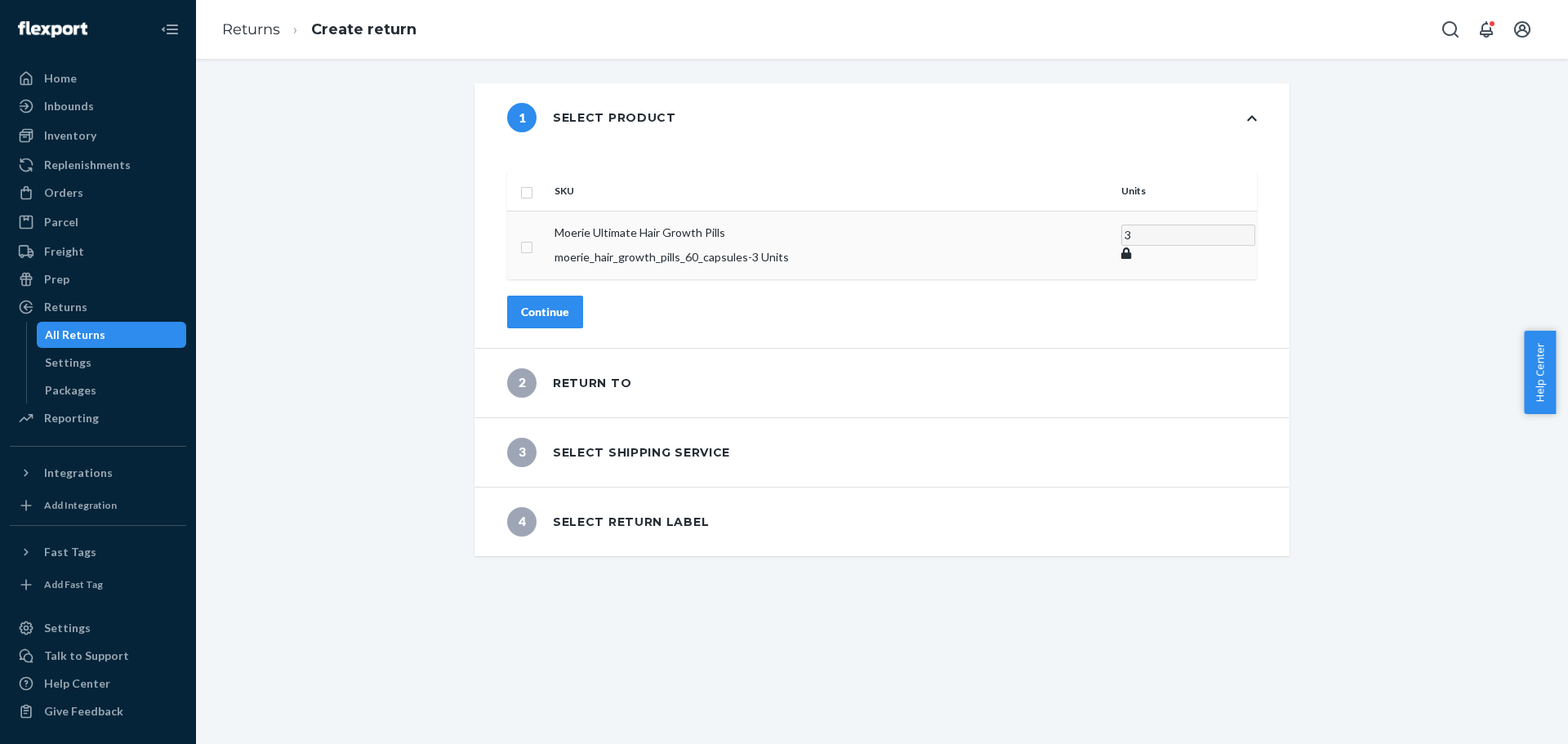
checkbox input "true"
click at [569, 303] on div "Continue" at bounding box center [545, 311] width 48 height 17
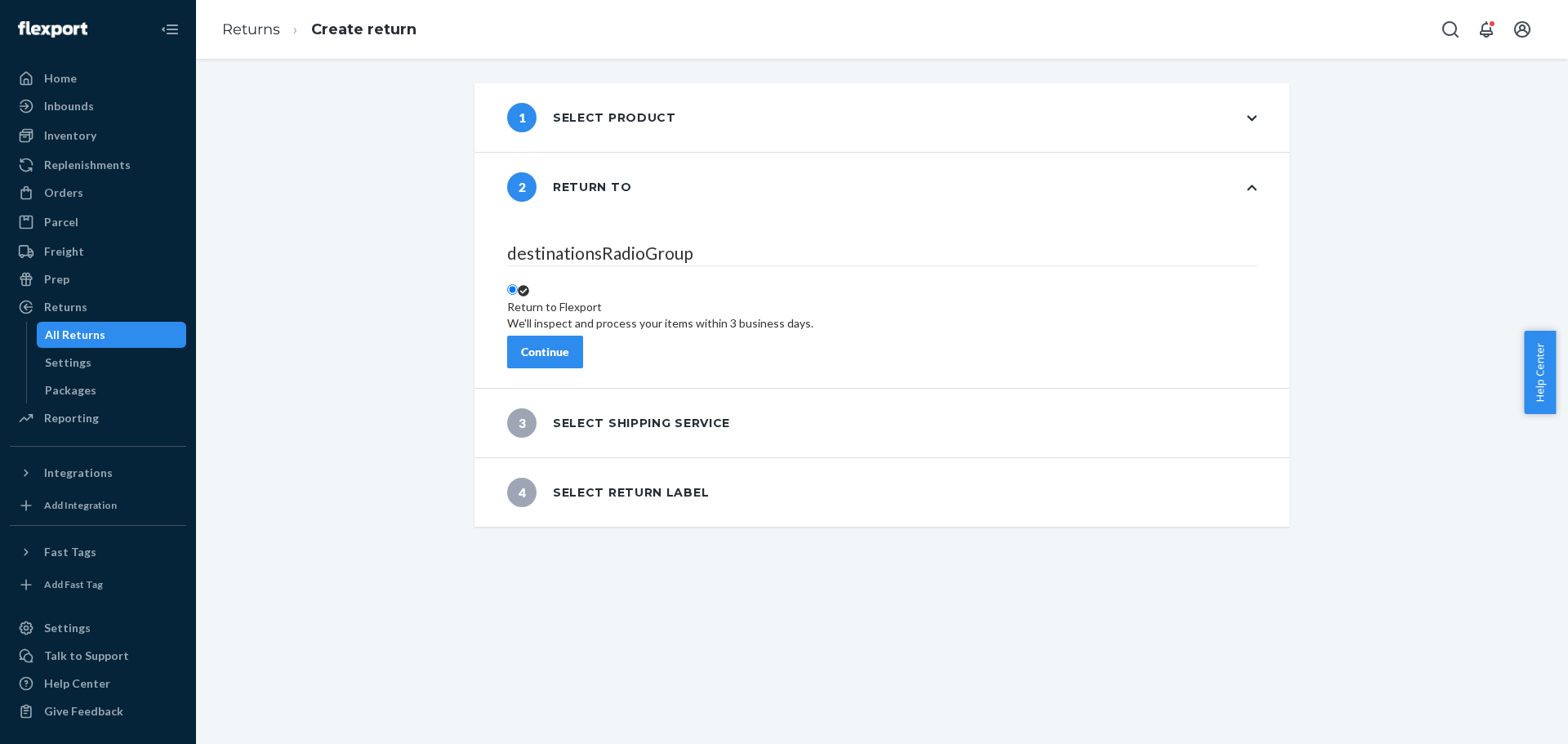
click at [569, 344] on div "Continue" at bounding box center [545, 352] width 48 height 17
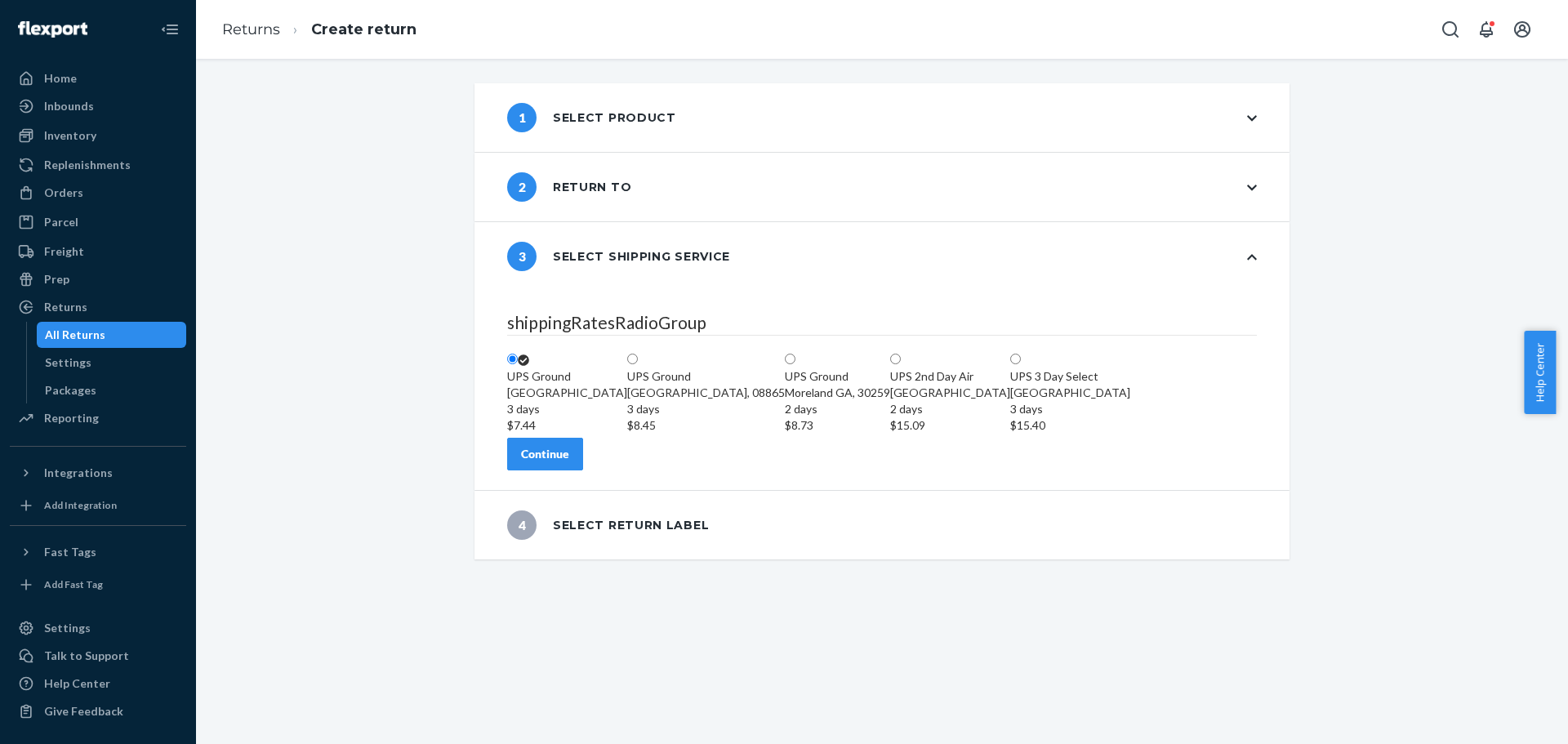
click at [569, 462] on div "Continue" at bounding box center [545, 454] width 48 height 17
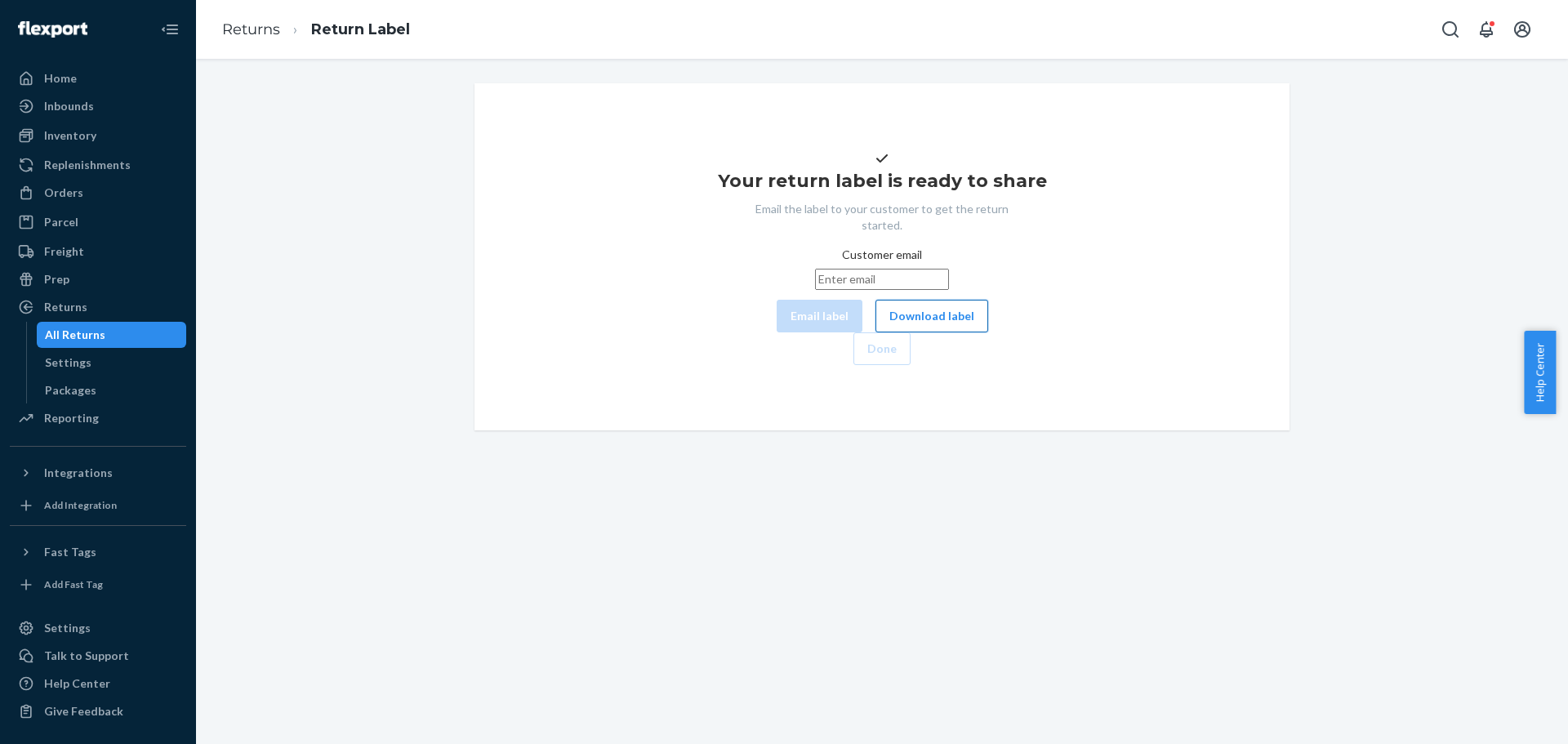
click at [876, 332] on button "Download label" at bounding box center [932, 316] width 112 height 33
